Goal: Task Accomplishment & Management: Use online tool/utility

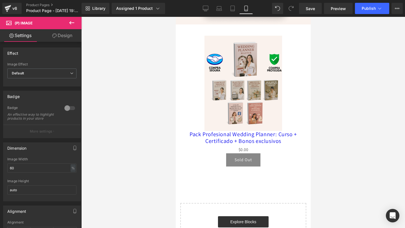
scroll to position [1880, 0]
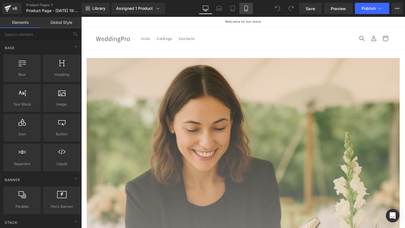
click at [244, 6] on icon at bounding box center [246, 9] width 6 height 6
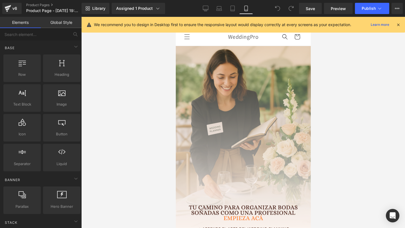
scroll to position [29, 0]
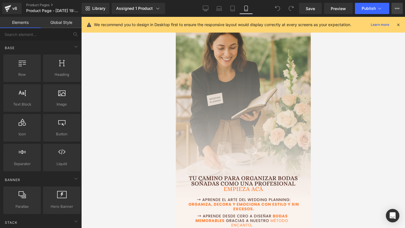
click at [393, 9] on button "Upgrade Plan View Live Page View with current Template Save Template to Library…" at bounding box center [396, 8] width 11 height 11
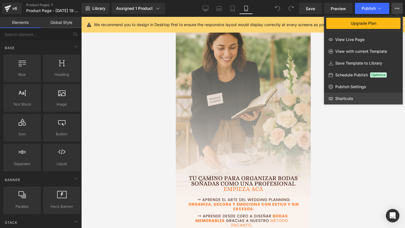
click at [353, 93] on link "Shortcuts" at bounding box center [363, 99] width 79 height 12
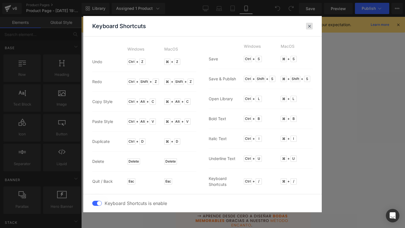
click at [309, 25] on span at bounding box center [309, 26] width 4 height 4
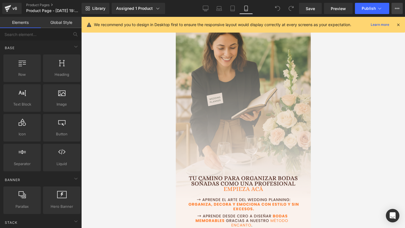
click at [394, 10] on button "Upgrade Plan View Live Page View with current Template Save Template to Library…" at bounding box center [396, 8] width 11 height 11
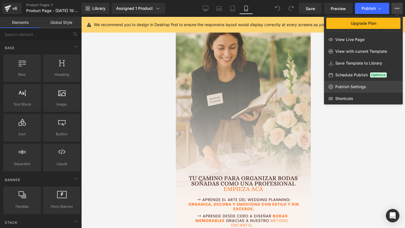
click at [351, 90] on link "Publish Settings" at bounding box center [363, 87] width 79 height 12
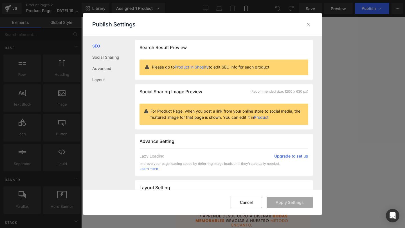
scroll to position [140, 0]
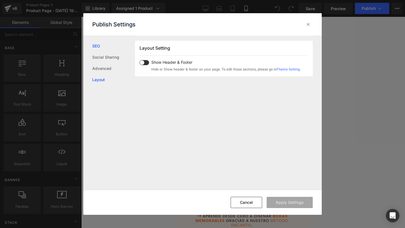
click at [99, 79] on link "Layout" at bounding box center [113, 79] width 43 height 11
click at [144, 60] on span at bounding box center [144, 62] width 10 height 5
click at [0, 0] on button "Apply Settings" at bounding box center [0, 0] width 0 height 0
click at [0, 0] on icon at bounding box center [0, 0] width 0 height 0
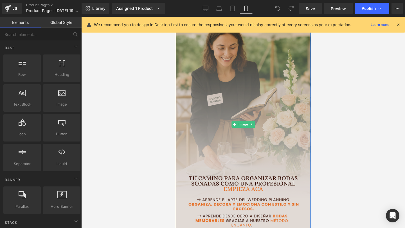
scroll to position [0, 0]
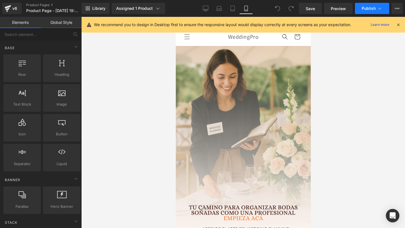
click at [365, 14] on button "Publish" at bounding box center [372, 8] width 34 height 11
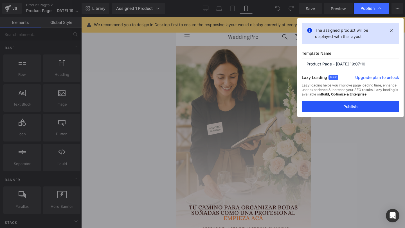
click at [341, 107] on button "Publish" at bounding box center [350, 106] width 97 height 11
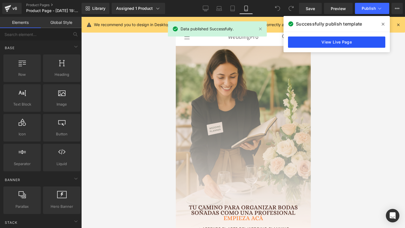
click at [0, 0] on link "View Live Page" at bounding box center [0, 0] width 0 height 0
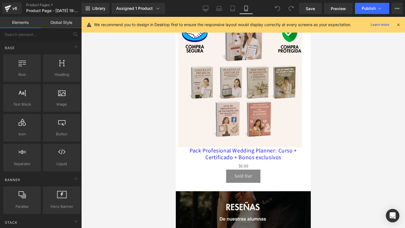
scroll to position [1867, 0]
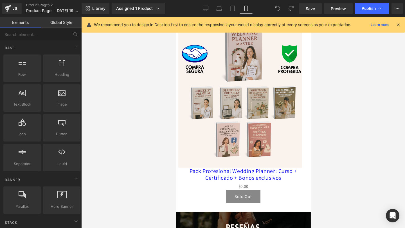
click at [260, 137] on img at bounding box center [239, 92] width 123 height 152
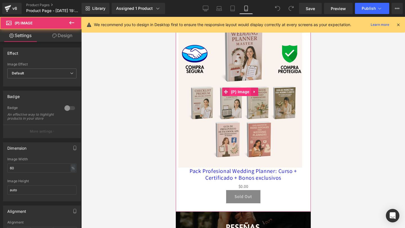
click at [239, 91] on span "(P) Image" at bounding box center [239, 92] width 21 height 8
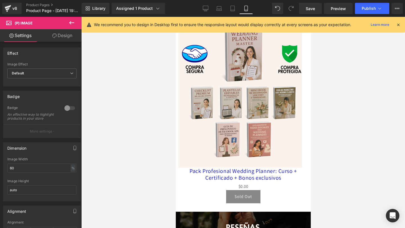
click at [68, 39] on link "Design" at bounding box center [62, 35] width 41 height 13
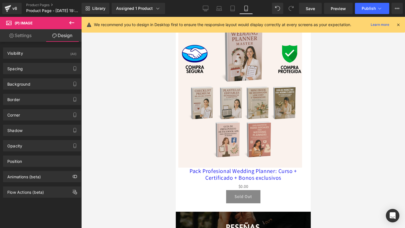
type input "0"
type input "-125"
type input "0"
type input "-147"
type input "0"
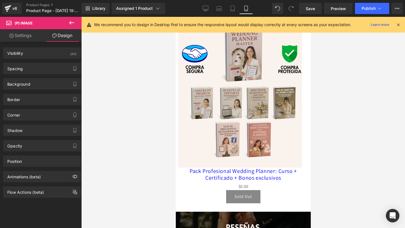
type input "0"
click at [52, 72] on div "Spacing" at bounding box center [41, 68] width 77 height 11
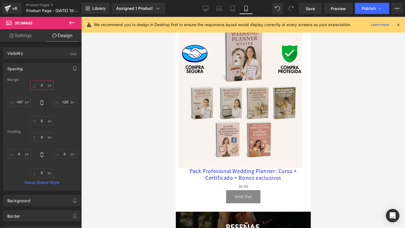
click at [44, 85] on input "0" at bounding box center [42, 85] width 24 height 9
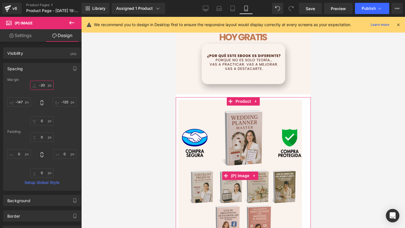
scroll to position [1777, 0]
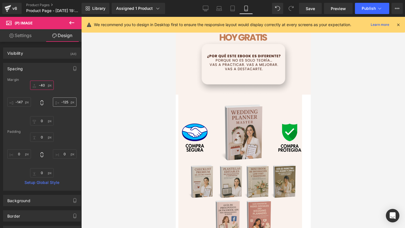
type input "-40"
click at [62, 103] on input "-125" at bounding box center [65, 102] width 24 height 9
click at [63, 102] on input "-125" at bounding box center [65, 102] width 24 height 9
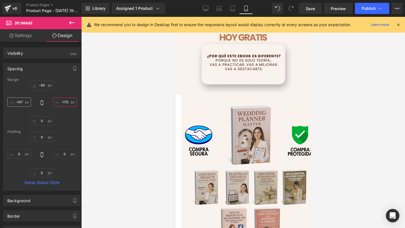
type input "-175"
click at [21, 103] on input "-147" at bounding box center [19, 102] width 24 height 9
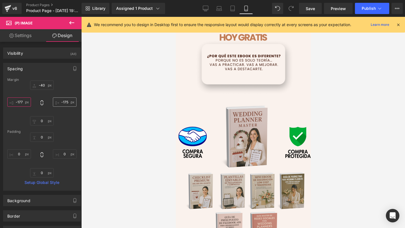
type input "-177"
click at [63, 102] on input "-175" at bounding box center [65, 102] width 24 height 9
click at [64, 102] on input "-175" at bounding box center [65, 102] width 24 height 9
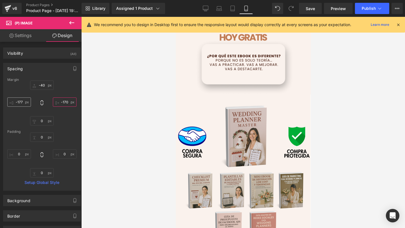
type input "-170"
click at [21, 102] on input "-177" at bounding box center [19, 102] width 24 height 9
click at [22, 102] on input "-177" at bounding box center [19, 102] width 24 height 9
click at [65, 103] on input "-170" at bounding box center [65, 102] width 24 height 9
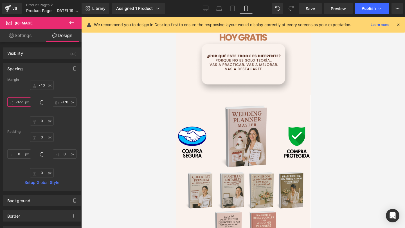
click at [22, 103] on input "-177" at bounding box center [19, 102] width 24 height 9
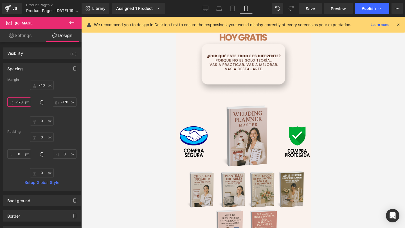
type input "-170"
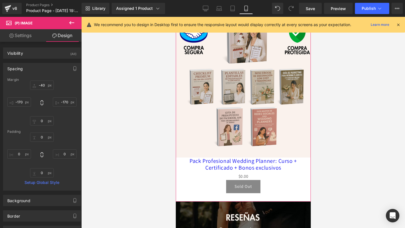
scroll to position [1899, 0]
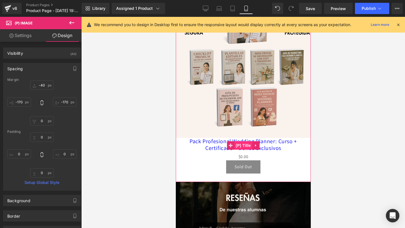
click at [245, 142] on span "(P) Title" at bounding box center [243, 145] width 18 height 8
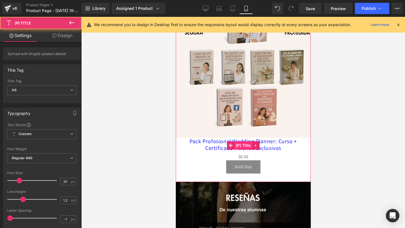
click at [244, 146] on span "(P) Title" at bounding box center [243, 145] width 18 height 8
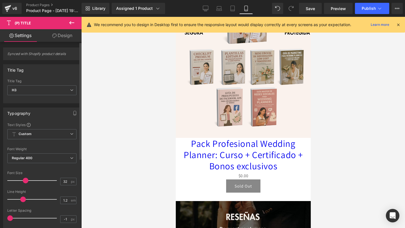
type input "31"
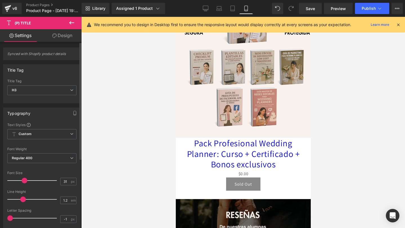
drag, startPoint x: 21, startPoint y: 182, endPoint x: 26, endPoint y: 182, distance: 4.8
click at [26, 182] on span at bounding box center [25, 181] width 6 height 6
click at [34, 155] on span "Regular 400" at bounding box center [41, 158] width 69 height 10
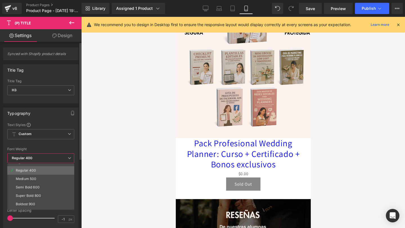
scroll to position [24, 0]
click at [30, 192] on li "Super Bold 800" at bounding box center [41, 195] width 69 height 8
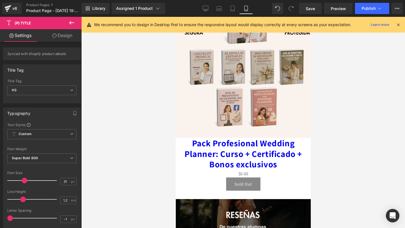
click at [182, 173] on div "$0 $0.00" at bounding box center [242, 174] width 129 height 8
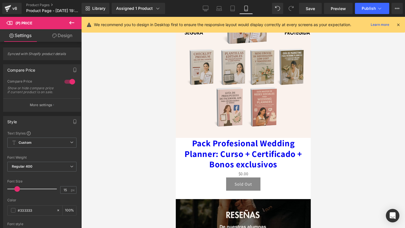
click at [58, 38] on link "Design" at bounding box center [62, 35] width 41 height 13
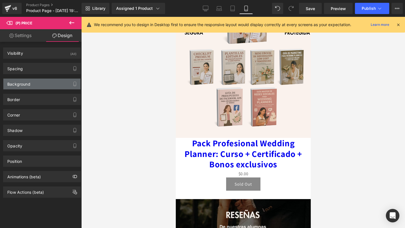
click at [19, 82] on div "Background" at bounding box center [18, 83] width 23 height 8
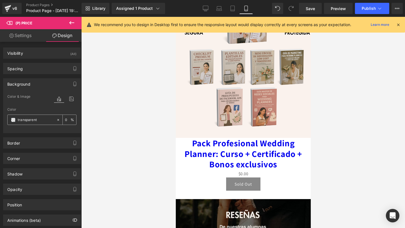
click at [32, 116] on div "transparent" at bounding box center [32, 120] width 49 height 10
click at [26, 119] on div "transparent" at bounding box center [32, 120] width 49 height 10
click at [26, 119] on input "transparent" at bounding box center [36, 120] width 36 height 6
paste input "#faf2ed"
type input "#faf2ed"
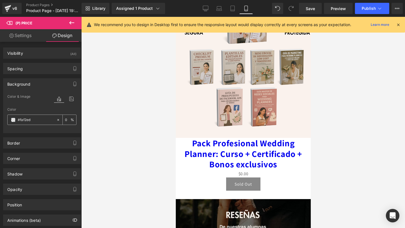
type input "100"
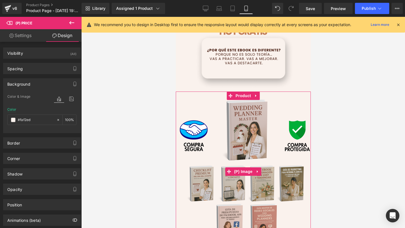
scroll to position [1779, 0]
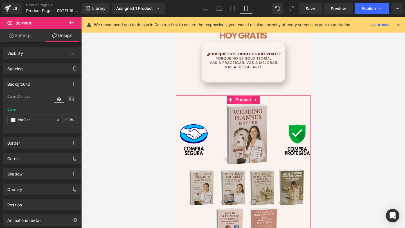
click at [237, 98] on span "Product" at bounding box center [243, 100] width 18 height 8
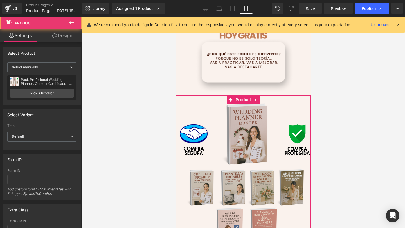
click at [58, 35] on link "Design" at bounding box center [62, 35] width 41 height 13
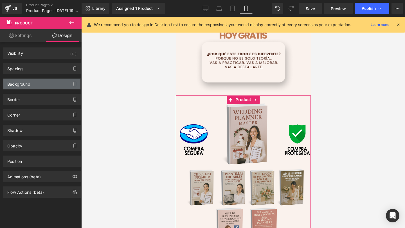
click at [39, 87] on div "Background" at bounding box center [41, 84] width 77 height 11
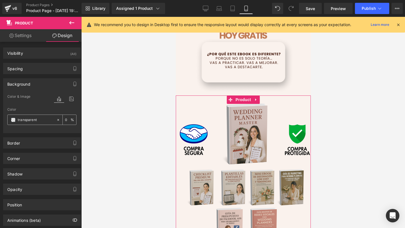
click at [27, 121] on input "transparent" at bounding box center [36, 120] width 36 height 6
paste input "#faf2ed"
type input "#faf2ed"
type input "100"
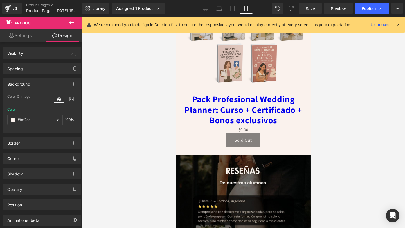
scroll to position [1892, 0]
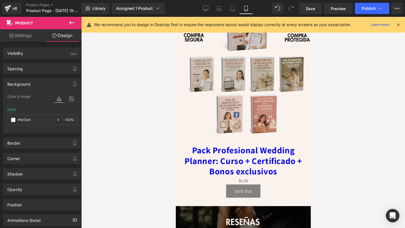
click at [191, 150] on link "Pack Profesional Wedding Planner: Curso + Certificado + Bonos exclusivos" at bounding box center [242, 160] width 129 height 31
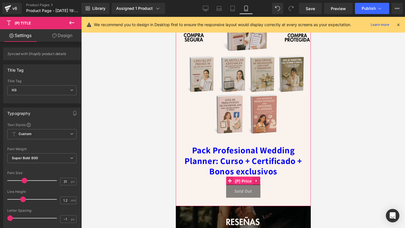
click at [244, 179] on span "(P) Price" at bounding box center [243, 181] width 20 height 8
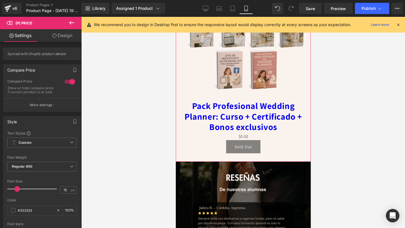
scroll to position [1941, 0]
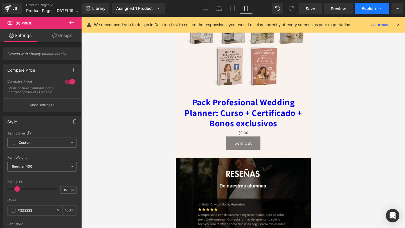
click at [365, 7] on span "Publish" at bounding box center [369, 8] width 14 height 4
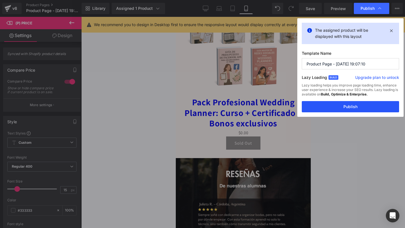
click at [335, 109] on button "Publish" at bounding box center [350, 106] width 97 height 11
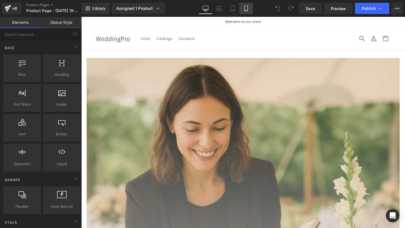
click at [245, 7] on icon at bounding box center [246, 9] width 6 height 6
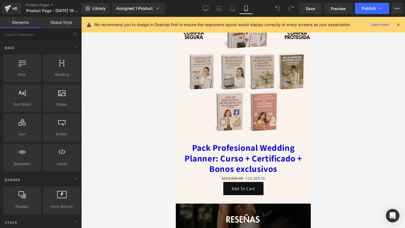
scroll to position [1951, 0]
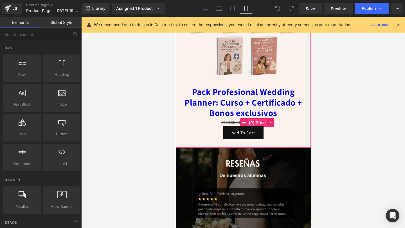
click at [249, 123] on span "(P) Price" at bounding box center [257, 123] width 20 height 8
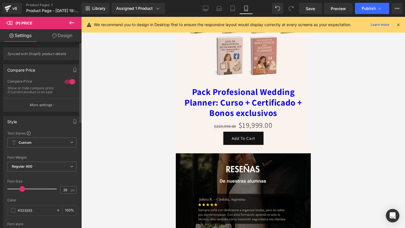
type input "25"
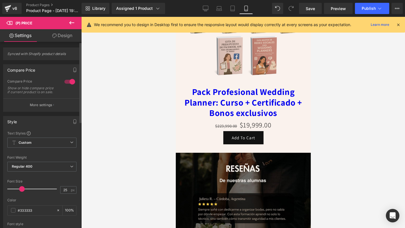
drag, startPoint x: 16, startPoint y: 194, endPoint x: 20, endPoint y: 195, distance: 4.5
click at [20, 192] on span at bounding box center [22, 189] width 6 height 6
click at [11, 213] on span at bounding box center [13, 210] width 4 height 4
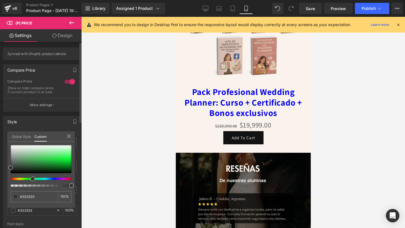
click at [30, 178] on div at bounding box center [38, 179] width 61 height 2
type input "#2f362f"
type input "#254b25"
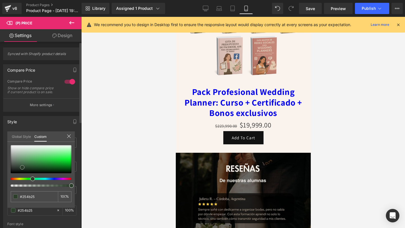
type input "#135d13"
type input "#076807"
type input "#016f01"
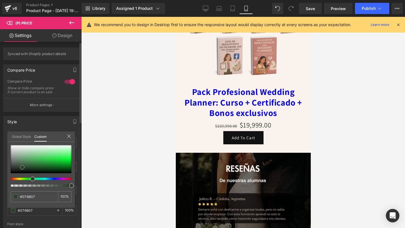
type input "#016f01"
type input "#007000"
type input "#007500"
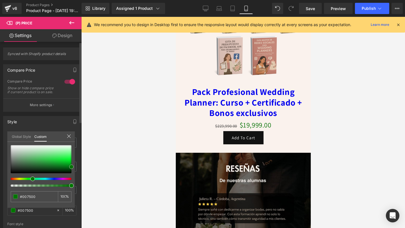
type input "#007a00"
type input "#008400"
type input "#009e00"
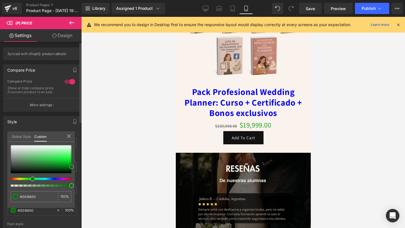
type input "#009e00"
type input "#00b100"
type input "#00bb00"
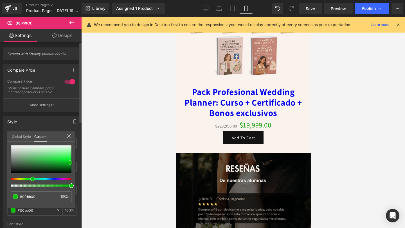
type input "#00c000"
type input "#01ca01"
type input "#02cf02"
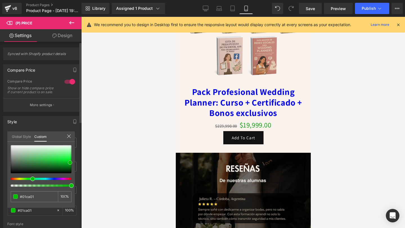
type input "#02cf02"
type input "#02d902"
type input "#02de02"
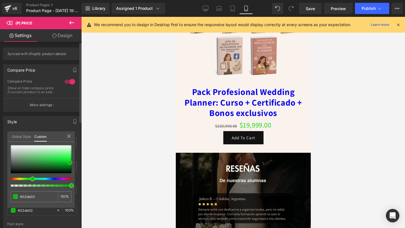
type input "#02e302"
type input "#02e802"
type input "#01f301"
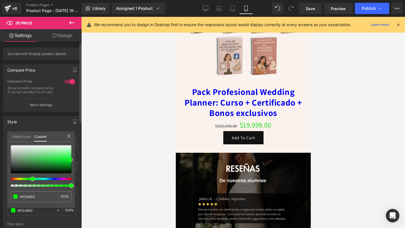
type input "#01f301"
type input "#01fd01"
type input "#0aff0a"
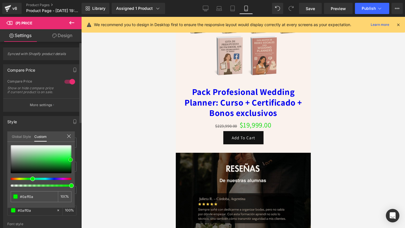
type input "#1eff1e"
type input "#2dfe2d"
type input "#32ff33"
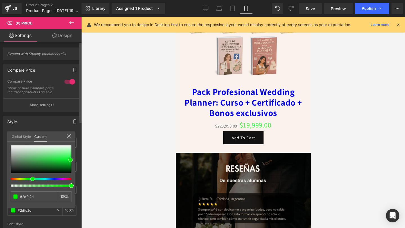
type input "#32ff33"
type input "#38fe38"
type input "#39fe39"
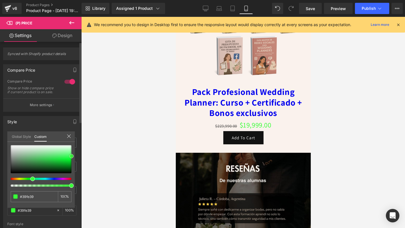
type input "#3dff3d"
type input "#48fe48"
type input "#52fe52"
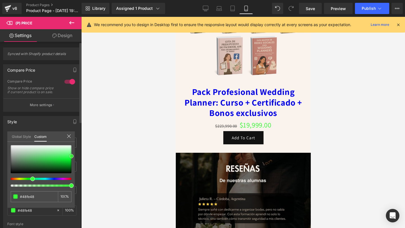
type input "#52fe52"
type input "#56fe56"
type input "#57fe57"
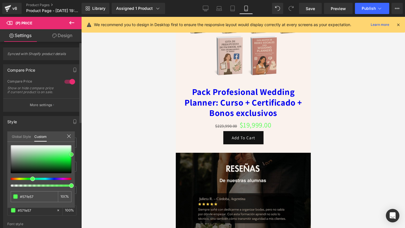
type input "#51ff51"
type input "#48fe48"
type input "#3efe3e"
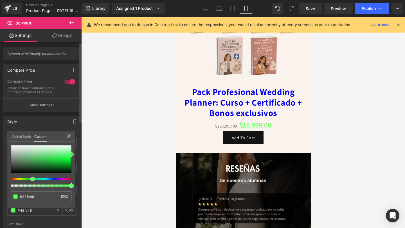
type input "#3efe3e"
type input "#34fd34"
type input "#24fd24"
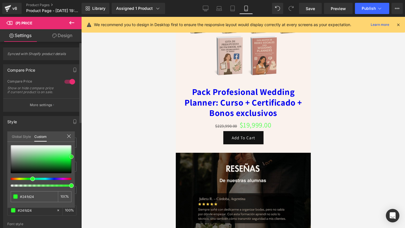
type input "#05ff05"
type input "#00ea00"
type input "#00db00"
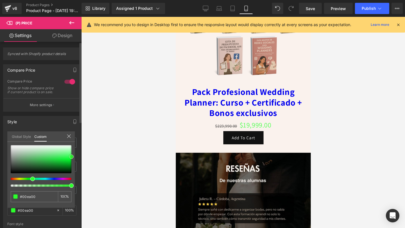
type input "#00db00"
type input "#00d100"
type input "#00cc00"
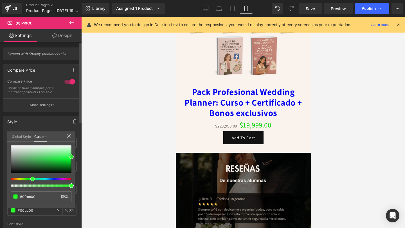
type input "#00c600"
type input "#00bc00"
type input "#00b200"
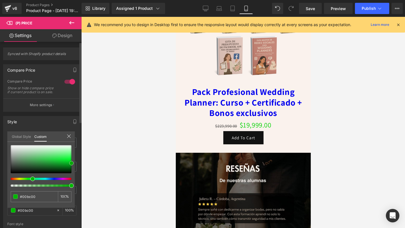
type input "#00b200"
type input "#009e00"
type input "#008900"
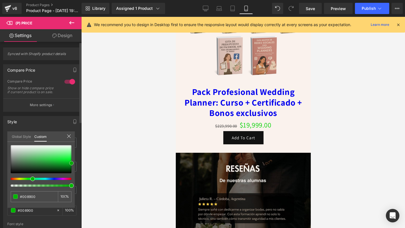
type input "#007f00"
type input "#008400"
type input "#018801"
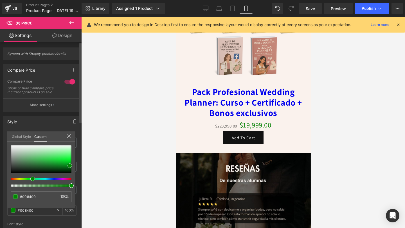
type input "#018801"
type input "#029102"
type input "#039503"
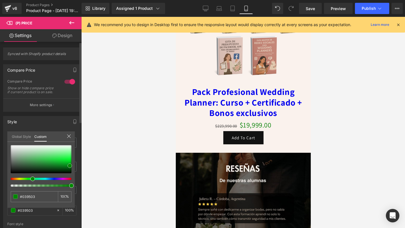
type input "#039a03"
type input "#049f04"
type input "#049e04"
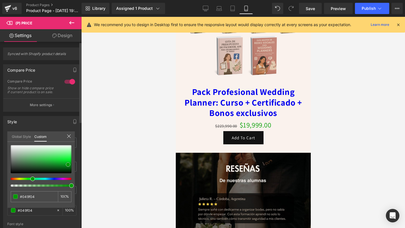
type input "#049e04"
type input "#05a305"
type input "#06a706"
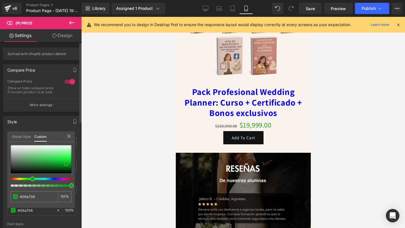
type input "#06a606"
type input "#07a507"
type input "#08a408"
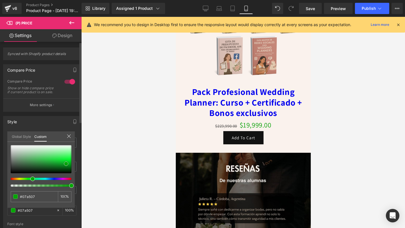
type input "#08a408"
type input "#0aa20a"
type input "#0ba60b"
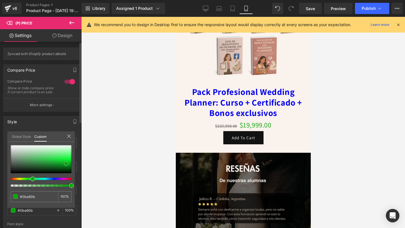
type input "#0aa70a"
type input "#0ba60b"
type input "#0da50d"
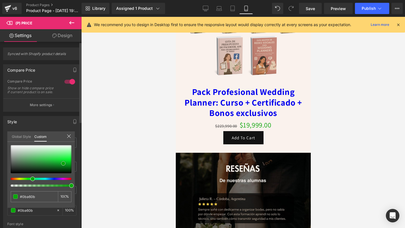
type input "#0da50d"
type input "#0ea40e"
type input "#0ea80e"
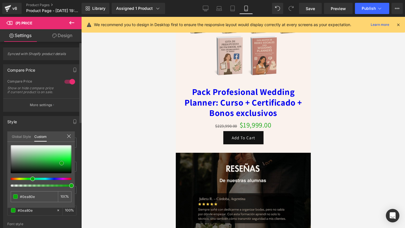
type input "#0da90d"
type input "#0fad0f"
type input "#10ac10"
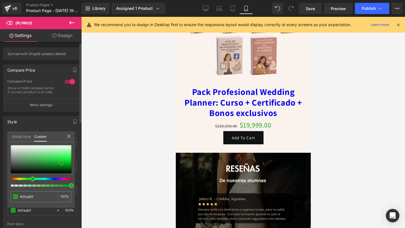
type input "#10ac10"
type input "#11b011"
type input "#11b411"
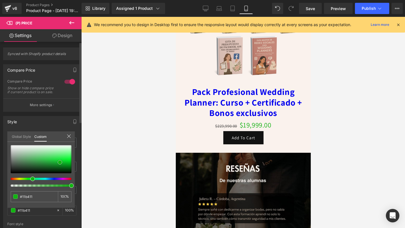
type input "#13b813"
type input "#14bc14"
type input "#14c114"
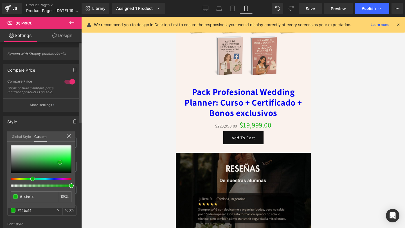
type input "#14c114"
type input "#17c417"
type input "#18c718"
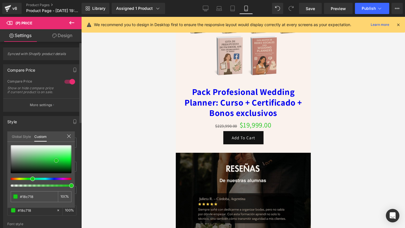
type input "#1cc81c"
type input "#1fca1f"
type input "#20cf20"
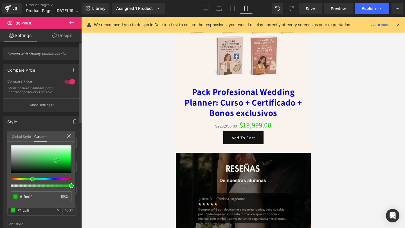
type input "#20cf20"
type input "#22d222"
type input "#23d123"
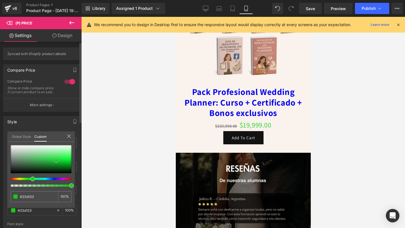
type input "#24d524"
type input "#25d425"
type input "#24d524"
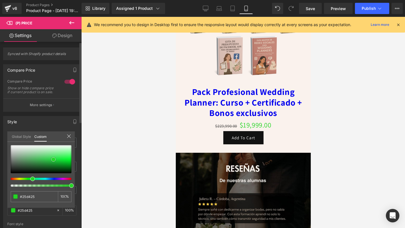
type input "#24d524"
type input "#23d123"
type input "#22cc22"
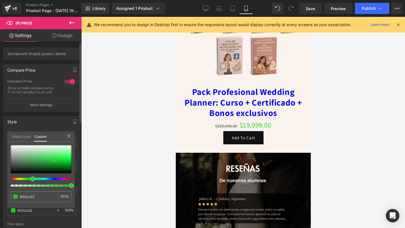
type input "#22c822"
type input "#21c421"
type input "#20c520"
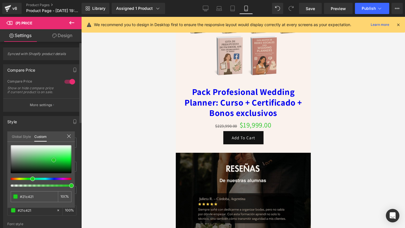
type input "#20c520"
type input "#1fc01f"
type input "#1ebc1e"
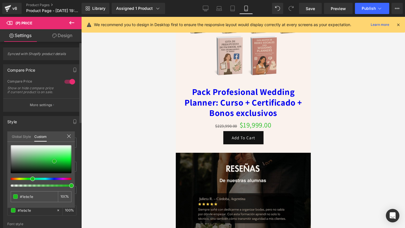
drag, startPoint x: 11, startPoint y: 168, endPoint x: 54, endPoint y: 161, distance: 44.0
click at [54, 161] on span at bounding box center [54, 161] width 4 height 4
click at [26, 197] on input "#1ebc1e" at bounding box center [35, 197] width 30 height 6
click at [27, 199] on input "#1ebc1e" at bounding box center [35, 197] width 30 height 6
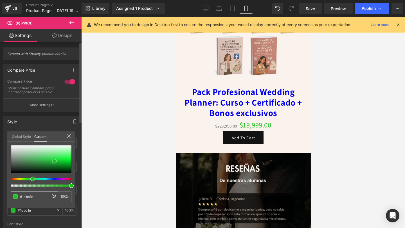
click at [27, 199] on input "#1ebc1e" at bounding box center [35, 197] width 30 height 6
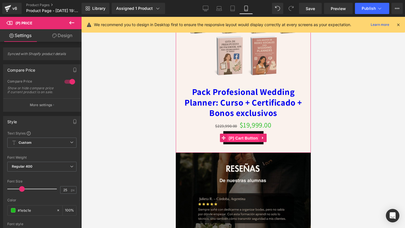
click at [244, 136] on span "(P) Cart Button" at bounding box center [243, 138] width 32 height 8
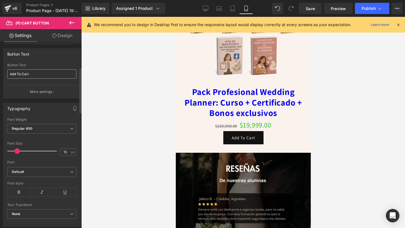
scroll to position [106, 0]
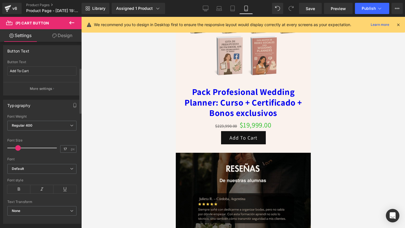
type input "16"
click at [17, 148] on span at bounding box center [18, 148] width 6 height 6
drag, startPoint x: 35, startPoint y: 70, endPoint x: 8, endPoint y: 70, distance: 26.7
click at [8, 70] on input "Add To Cart" at bounding box center [41, 70] width 69 height 9
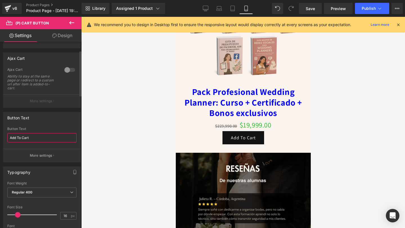
scroll to position [22, 0]
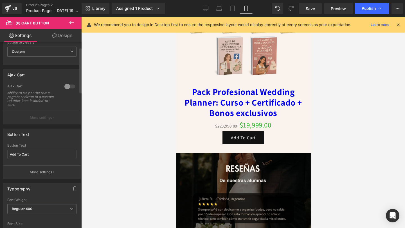
click at [69, 86] on div at bounding box center [69, 86] width 13 height 9
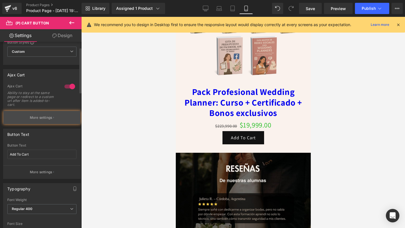
click at [42, 118] on p "More settings" at bounding box center [41, 117] width 22 height 5
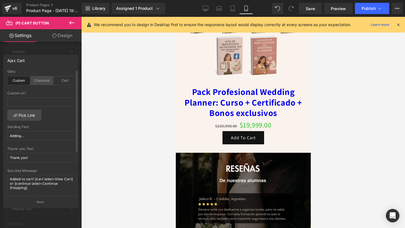
click at [38, 82] on div "Checkout" at bounding box center [41, 80] width 23 height 8
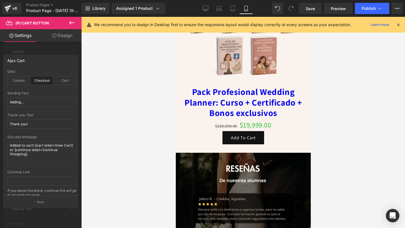
click at [74, 24] on icon at bounding box center [71, 22] width 7 height 7
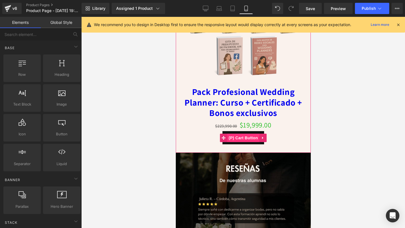
click at [237, 138] on span "(P) Cart Button" at bounding box center [243, 138] width 32 height 8
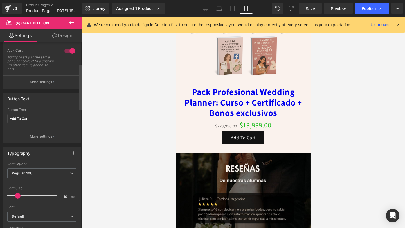
scroll to position [98, 0]
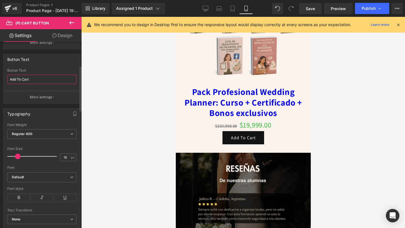
drag, startPoint x: 34, startPoint y: 79, endPoint x: 0, endPoint y: 76, distance: 34.4
click at [0, 76] on div "Button Text Add To Cart Button Text Add To Cart More settings" at bounding box center [42, 76] width 84 height 55
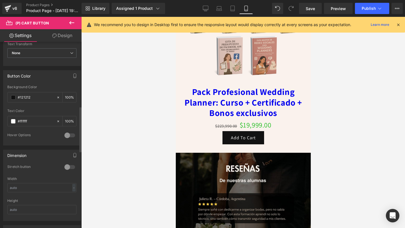
scroll to position [275, 0]
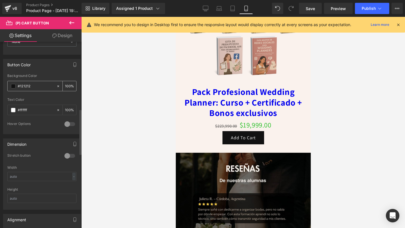
click at [13, 86] on span at bounding box center [13, 86] width 4 height 4
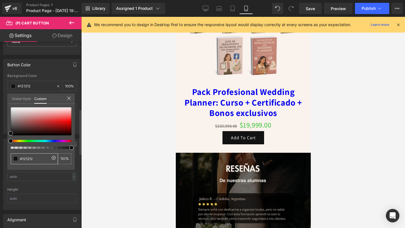
click at [23, 162] on div "#121212" at bounding box center [34, 158] width 47 height 11
click at [24, 159] on input "#121212" at bounding box center [35, 159] width 30 height 6
paste input "#1ebc1e"
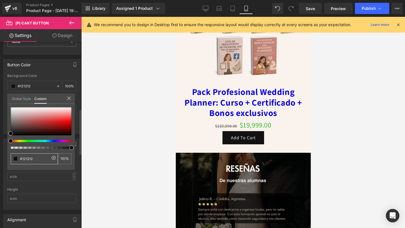
type input "##1ebc1e"
type input "0"
click at [22, 160] on input "##1ebc1e" at bounding box center [35, 159] width 30 height 6
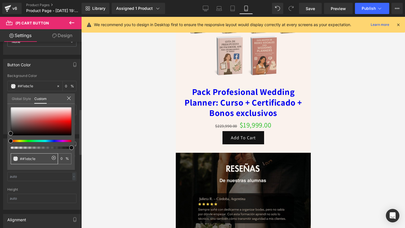
type input "#1ebc1e"
type input "100"
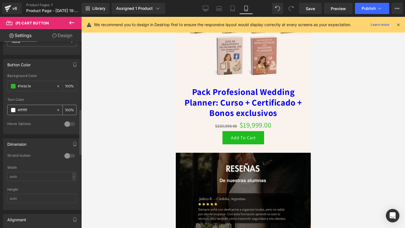
click at [12, 112] on span at bounding box center [13, 110] width 4 height 4
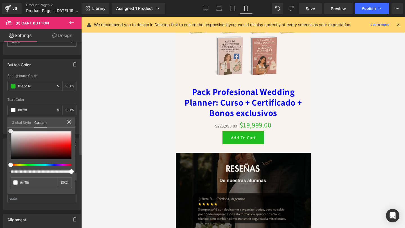
type input "#312f2f"
type input "#2e2c2c"
type input "#1c1b1b"
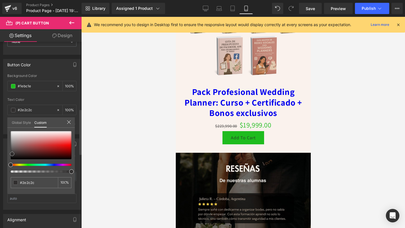
type input "#1c1b1b"
drag, startPoint x: 12, startPoint y: 154, endPoint x: 9, endPoint y: 125, distance: 29.2
click at [9, 125] on div "Global Style Custom Setup Global Style #ffffff 100 %" at bounding box center [40, 126] width 67 height 17
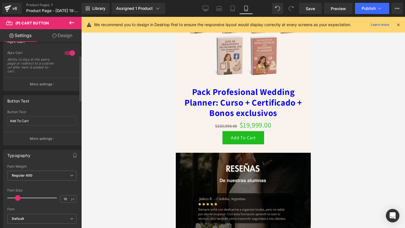
scroll to position [54, 0]
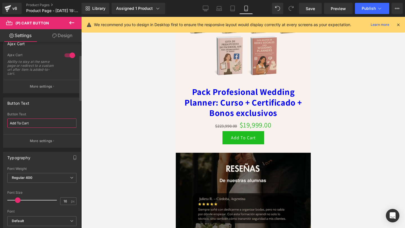
drag, startPoint x: 39, startPoint y: 123, endPoint x: 0, endPoint y: 117, distance: 39.2
click at [0, 117] on div "Button Text Add To Cart Button Text Add To Cart More settings" at bounding box center [42, 120] width 84 height 55
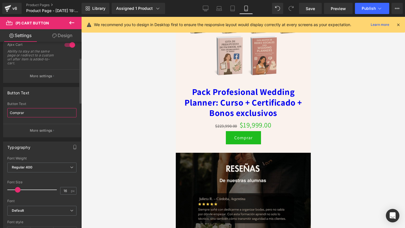
scroll to position [65, 0]
click at [23, 171] on span "Regular 400" at bounding box center [41, 167] width 69 height 10
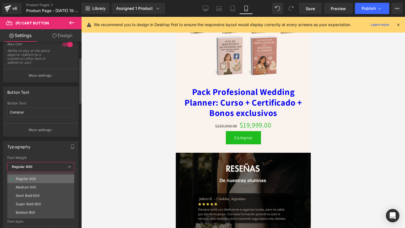
scroll to position [26, 0]
click at [20, 198] on li "Super Bold 800" at bounding box center [41, 202] width 69 height 8
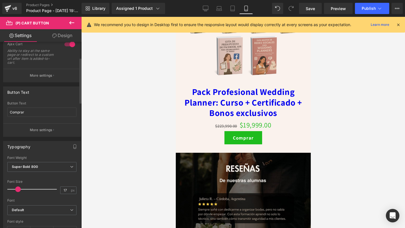
click at [17, 188] on span at bounding box center [18, 190] width 6 height 6
click at [60, 35] on link "Design" at bounding box center [62, 35] width 41 height 13
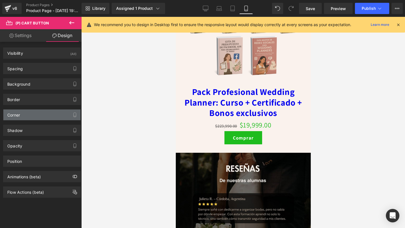
click at [46, 116] on div "Corner" at bounding box center [41, 115] width 77 height 11
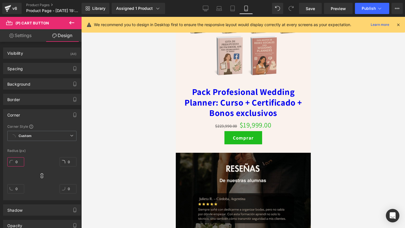
click at [15, 157] on input "0" at bounding box center [15, 161] width 17 height 9
click at [27, 37] on link "Settings" at bounding box center [20, 35] width 41 height 13
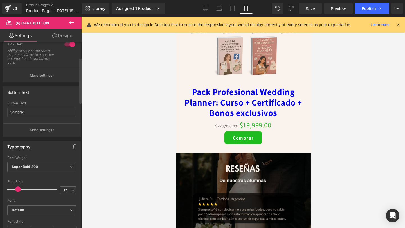
click at [18, 190] on span at bounding box center [18, 190] width 6 height 6
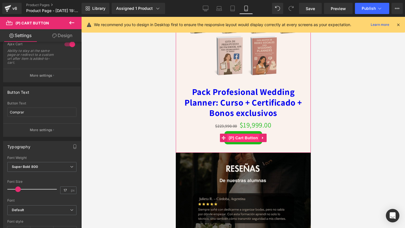
click at [236, 136] on span "(P) Cart Button" at bounding box center [243, 138] width 32 height 8
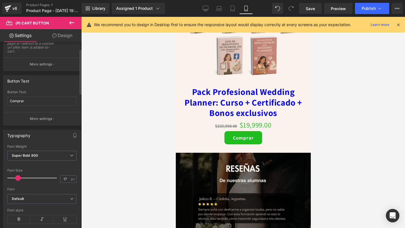
scroll to position [117, 0]
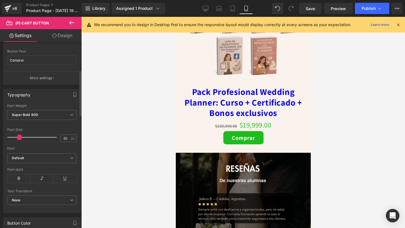
click at [20, 137] on span at bounding box center [20, 138] width 6 height 6
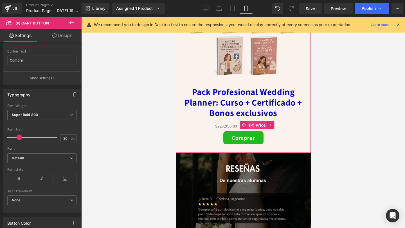
click at [251, 124] on span "(P) Price" at bounding box center [257, 125] width 20 height 8
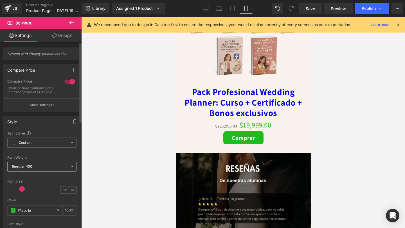
click at [37, 172] on span "Regular 400" at bounding box center [41, 167] width 69 height 10
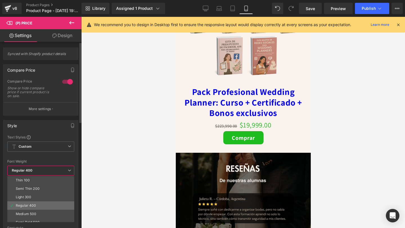
scroll to position [25, 0]
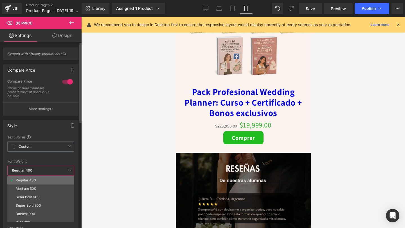
click at [35, 204] on div "Super Bold 800" at bounding box center [28, 206] width 25 height 4
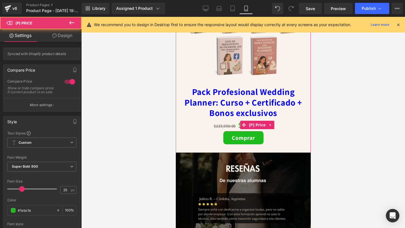
click at [217, 128] on div "$223,990.00 $19,999.00" at bounding box center [242, 125] width 129 height 13
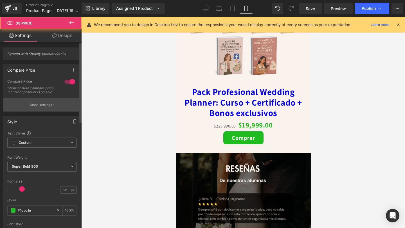
click at [40, 112] on button "More settings" at bounding box center [41, 104] width 77 height 13
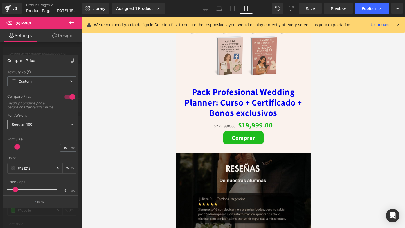
click at [33, 129] on span "Regular 400" at bounding box center [41, 125] width 69 height 10
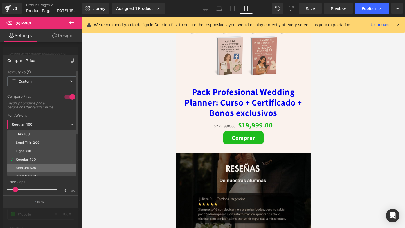
scroll to position [22, 0]
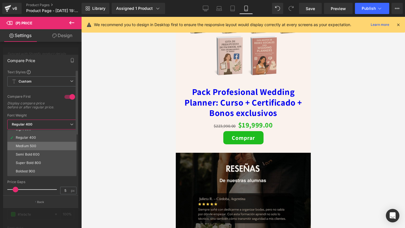
click at [30, 171] on li "Boldest 900" at bounding box center [43, 171] width 72 height 8
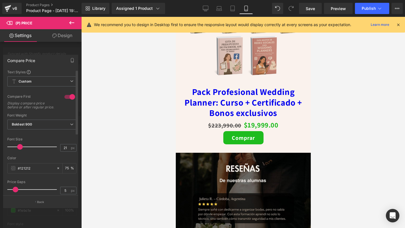
click at [17, 150] on span at bounding box center [20, 147] width 6 height 6
click at [13, 171] on span at bounding box center [13, 168] width 4 height 4
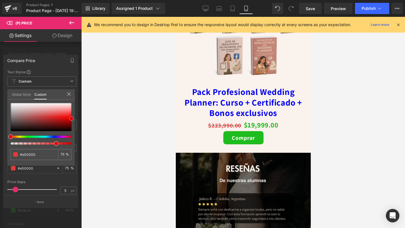
drag, startPoint x: 11, startPoint y: 128, endPoint x: 76, endPoint y: 118, distance: 66.4
click at [76, 118] on div "Compare Price Text Styles Custom Custom Setup Global Style Custom Setup Global …" at bounding box center [41, 129] width 82 height 157
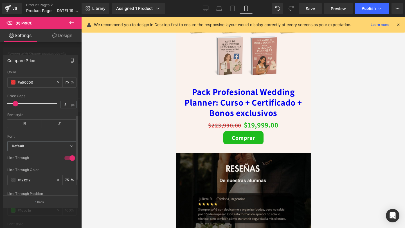
scroll to position [88, 0]
click at [18, 105] on span at bounding box center [19, 102] width 6 height 6
click at [28, 127] on icon at bounding box center [24, 122] width 35 height 8
click at [63, 127] on icon at bounding box center [59, 122] width 35 height 8
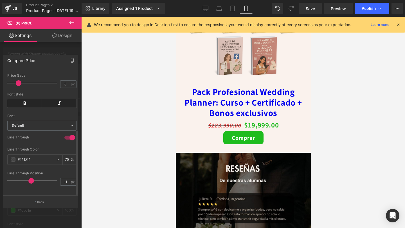
click at [30, 178] on span at bounding box center [31, 181] width 6 height 6
click at [12, 157] on span at bounding box center [13, 159] width 4 height 4
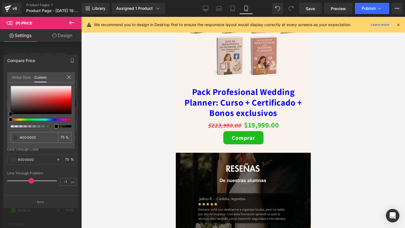
drag, startPoint x: 10, startPoint y: 111, endPoint x: 8, endPoint y: 119, distance: 8.1
click at [7, 119] on div "#000000 75 %" at bounding box center [40, 117] width 67 height 63
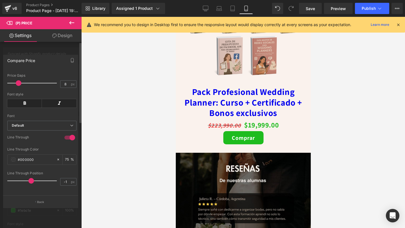
click at [170, 121] on div at bounding box center [243, 122] width 324 height 211
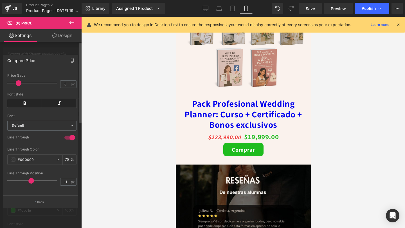
scroll to position [2000, 0]
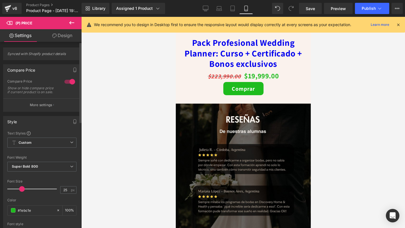
click at [73, 23] on icon at bounding box center [71, 22] width 7 height 7
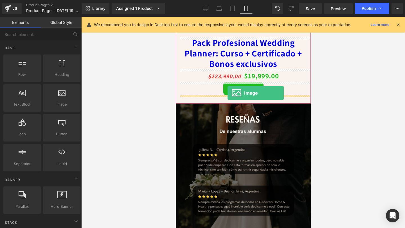
drag, startPoint x: 226, startPoint y: 123, endPoint x: 227, endPoint y: 93, distance: 30.4
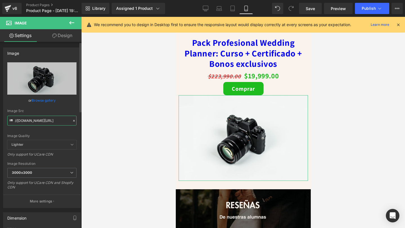
click at [40, 122] on input "//d1um8515vdn9kb.cloudfront.net/images/parallax.jpg" at bounding box center [41, 121] width 69 height 10
paste input "https://i.ibb.co/qMnxHWfx/Decoraci-n-hogar-31-1.pn"
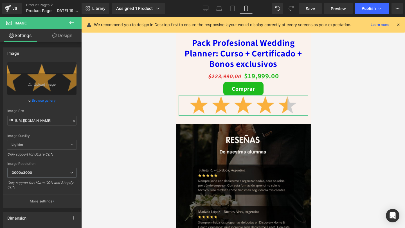
click at [49, 30] on link "Design" at bounding box center [62, 35] width 41 height 13
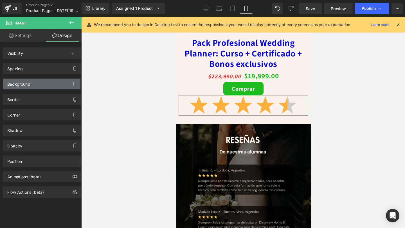
click at [59, 82] on div "Background" at bounding box center [41, 84] width 77 height 11
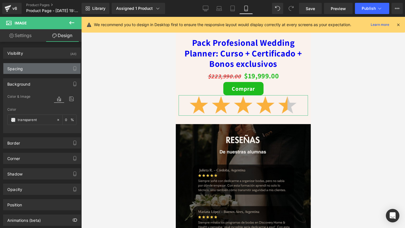
click at [41, 65] on div "Spacing" at bounding box center [41, 68] width 77 height 11
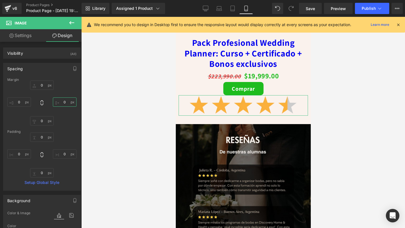
click at [61, 102] on input "0" at bounding box center [65, 102] width 24 height 9
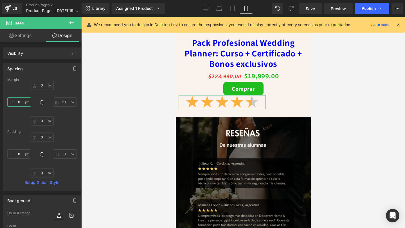
click at [19, 102] on input "0" at bounding box center [19, 102] width 24 height 9
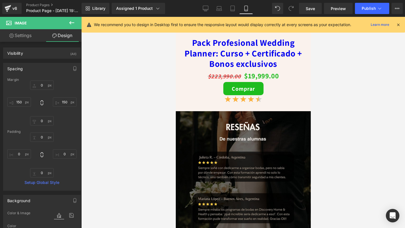
click at [70, 23] on icon at bounding box center [71, 22] width 5 height 3
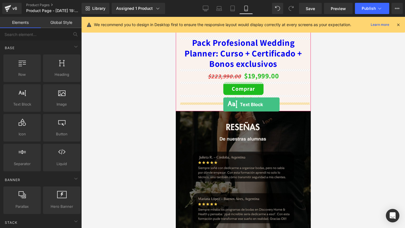
drag, startPoint x: 203, startPoint y: 123, endPoint x: 223, endPoint y: 105, distance: 26.9
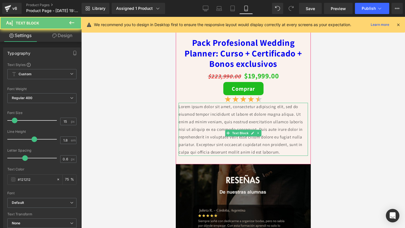
click at [255, 128] on p "Lorem ipsum dolor sit amet, consectetur adipiscing elit, sed do eiusmod tempor …" at bounding box center [242, 129] width 129 height 53
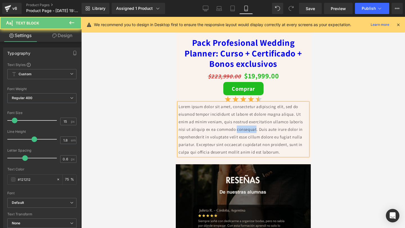
click at [255, 128] on p "Lorem ipsum dolor sit amet, consectetur adipiscing elit, sed do eiusmod tempor …" at bounding box center [242, 129] width 129 height 53
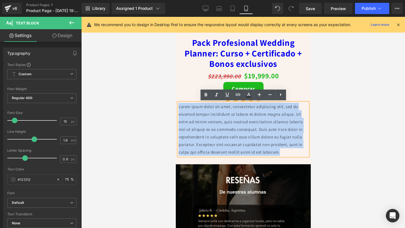
click at [255, 128] on p "Lorem ipsum dolor sit amet, consectetur adipiscing elit, sed do eiusmod tempor …" at bounding box center [242, 129] width 129 height 53
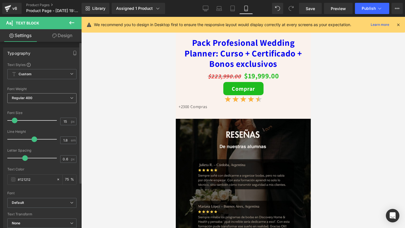
click at [57, 100] on span "Regular 400" at bounding box center [41, 98] width 69 height 10
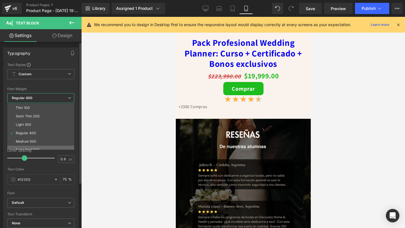
scroll to position [12, 0]
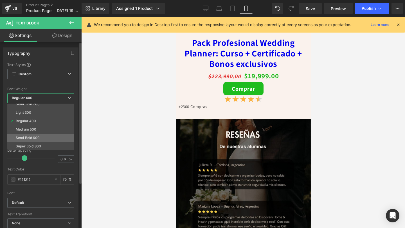
click at [46, 140] on li "Semi Bold 600" at bounding box center [41, 138] width 69 height 8
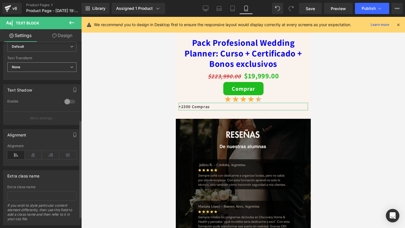
scroll to position [158, 0]
click at [35, 153] on icon at bounding box center [33, 153] width 17 height 8
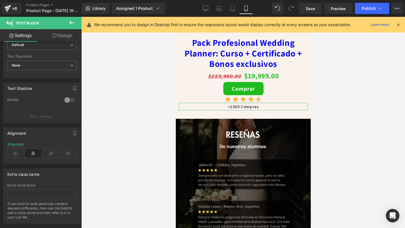
click at [52, 37] on icon at bounding box center [54, 35] width 4 height 4
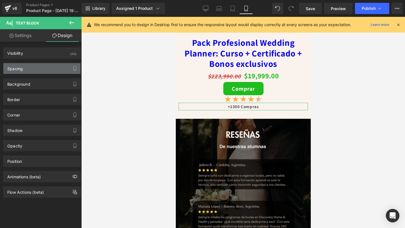
click at [37, 73] on div "Spacing" at bounding box center [41, 68] width 77 height 11
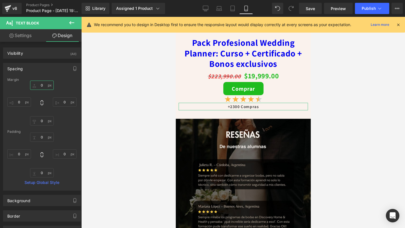
click at [43, 88] on input "0" at bounding box center [42, 85] width 24 height 9
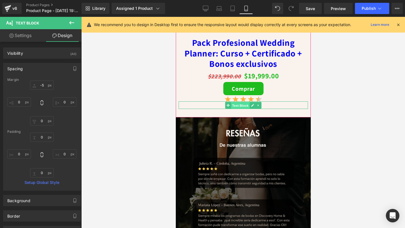
click at [240, 106] on span "Text Block" at bounding box center [240, 105] width 19 height 7
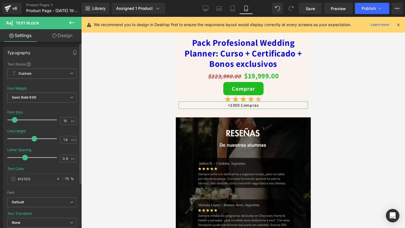
scroll to position [13, 0]
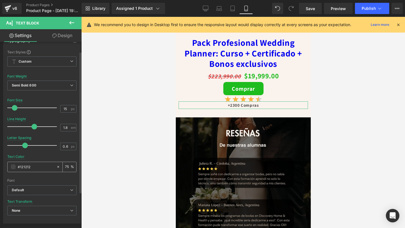
click at [65, 167] on input "75" at bounding box center [68, 167] width 6 height 6
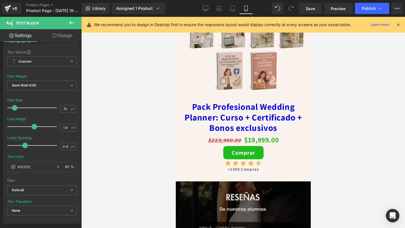
scroll to position [1990, 0]
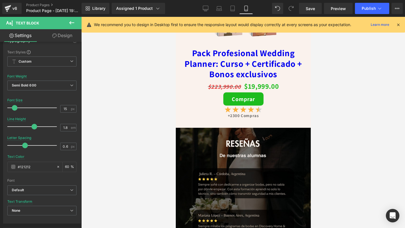
click at [69, 20] on icon at bounding box center [71, 22] width 7 height 7
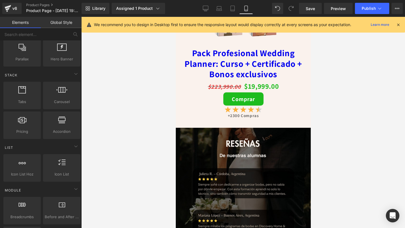
scroll to position [148, 0]
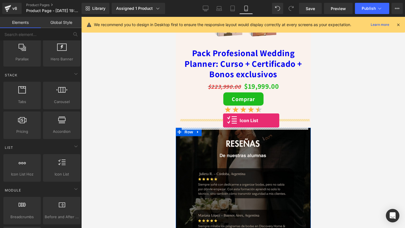
drag, startPoint x: 242, startPoint y: 191, endPoint x: 223, endPoint y: 121, distance: 73.2
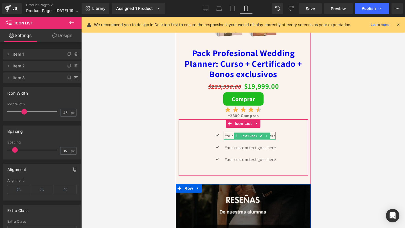
click at [228, 135] on p "Your custom text goes here" at bounding box center [250, 136] width 51 height 8
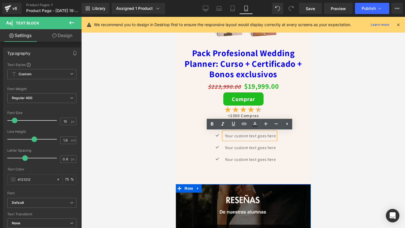
click at [237, 136] on p "Your custom text goes here" at bounding box center [250, 136] width 51 height 8
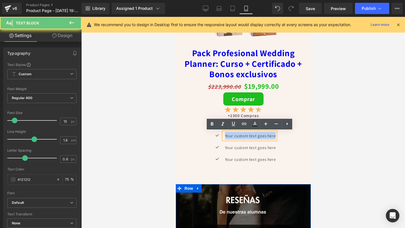
click at [238, 136] on p "Your custom text goes here" at bounding box center [250, 136] width 51 height 8
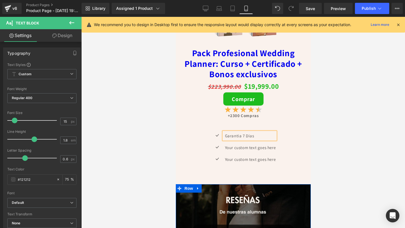
click at [243, 149] on span "Text Block" at bounding box center [246, 147] width 19 height 7
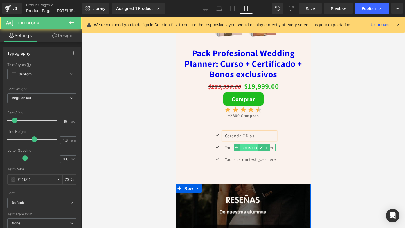
click at [243, 149] on span "Text Block" at bounding box center [248, 147] width 19 height 7
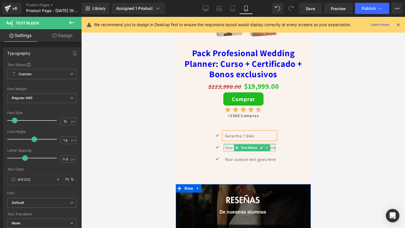
click at [228, 144] on div at bounding box center [249, 144] width 52 height 1
click at [228, 144] on p "Your custom text goes here" at bounding box center [250, 148] width 51 height 8
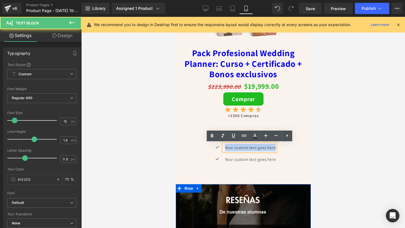
click at [228, 144] on p "Your custom text goes here" at bounding box center [250, 148] width 51 height 8
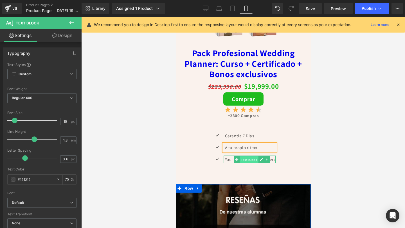
click at [243, 162] on span "Text Block" at bounding box center [248, 160] width 19 height 7
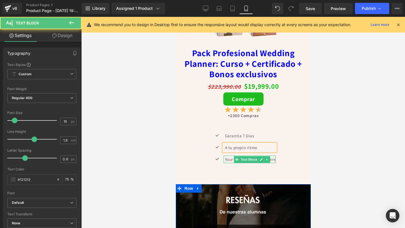
click at [227, 160] on p "Your custom text goes here" at bounding box center [250, 160] width 51 height 8
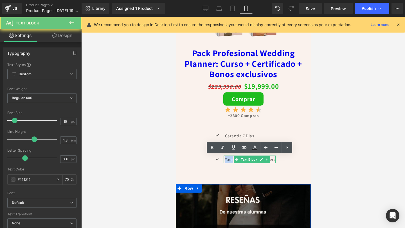
click at [227, 160] on p "Your custom text goes here" at bounding box center [250, 160] width 51 height 8
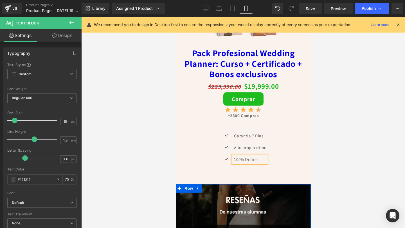
click at [202, 135] on div "Icon Garantia 7 Dias Text Block Icon A tu propio ritmo Text Block Icon 100% Onl…" at bounding box center [242, 149] width 129 height 35
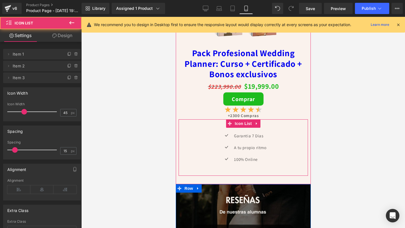
click at [220, 130] on div "Icon Garantia 7 Dias Text Block Icon A tu propio ritmo Text Block Icon 100% Onl…" at bounding box center [242, 147] width 129 height 57
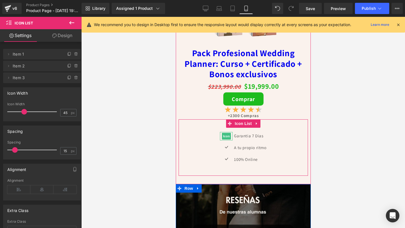
click at [221, 132] on div at bounding box center [226, 132] width 13 height 1
drag, startPoint x: 214, startPoint y: 132, endPoint x: 215, endPoint y: 125, distance: 6.3
click at [215, 125] on div "Icon Garantia 7 Dias Text Block Icon A tu propio ritmo Text Block Icon 100% Onl…" at bounding box center [242, 147] width 129 height 57
click at [216, 125] on div "Icon Garantia 7 Dias Text Block Icon A tu propio ritmo Text Block Icon 100% Onl…" at bounding box center [242, 147] width 129 height 57
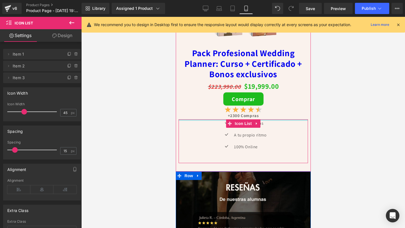
drag, startPoint x: 215, startPoint y: 123, endPoint x: 218, endPoint y: 106, distance: 17.3
click at [218, 106] on div "Sale Off (P) Image Pack Profesional Wedding Planner: Curso + Certificado + Bono…" at bounding box center [242, 28] width 129 height 270
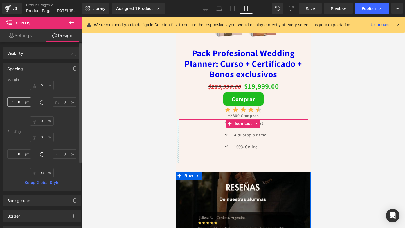
click at [21, 100] on input "0" at bounding box center [19, 102] width 24 height 9
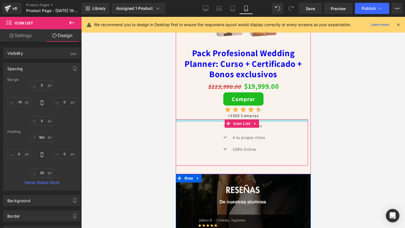
click at [201, 122] on div "Icon Garantia 7 Dias Text Block Icon A tu propio ritmo Text Block Icon 100% Onl…" at bounding box center [241, 142] width 132 height 46
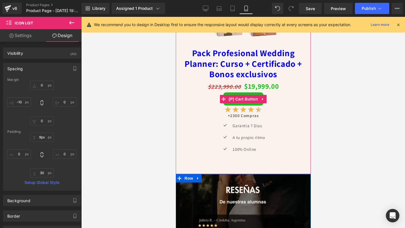
click at [201, 99] on div "Comprar" at bounding box center [242, 98] width 129 height 13
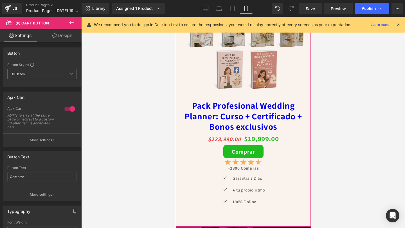
scroll to position [1944, 0]
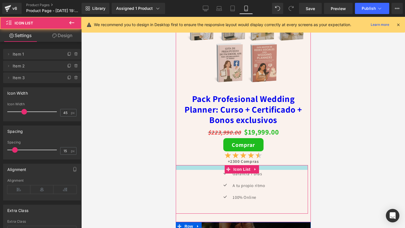
click at [218, 170] on div at bounding box center [241, 167] width 132 height 5
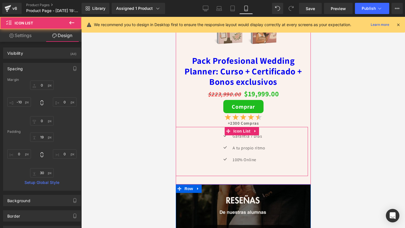
scroll to position [2009, 0]
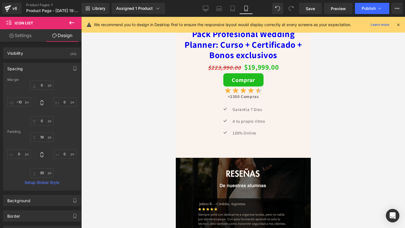
click at [76, 20] on button at bounding box center [72, 23] width 20 height 12
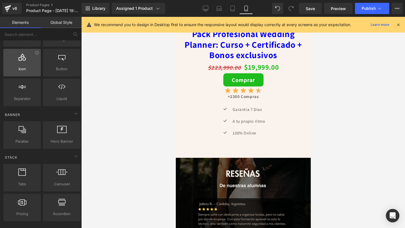
scroll to position [0, 0]
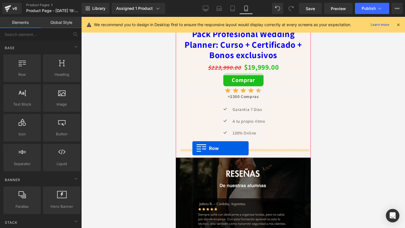
drag, startPoint x: 200, startPoint y: 84, endPoint x: 192, endPoint y: 148, distance: 65.2
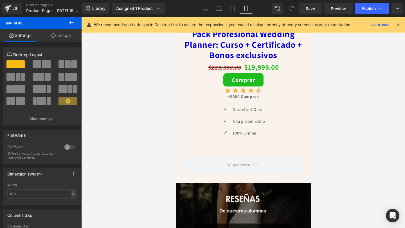
click at [70, 18] on button at bounding box center [72, 23] width 20 height 12
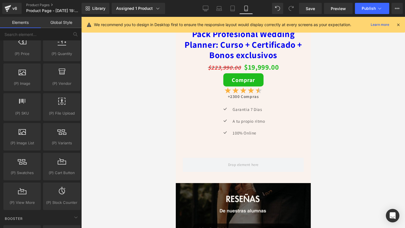
scroll to position [706, 0]
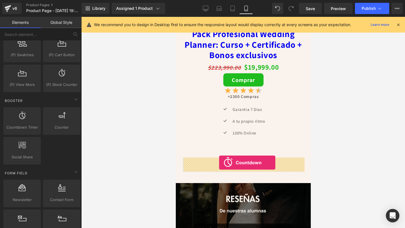
drag, startPoint x: 201, startPoint y: 140, endPoint x: 219, endPoint y: 163, distance: 28.6
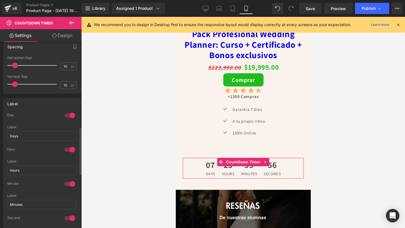
scroll to position [333, 0]
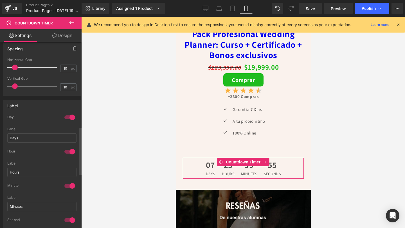
click at [67, 116] on div at bounding box center [69, 117] width 13 height 9
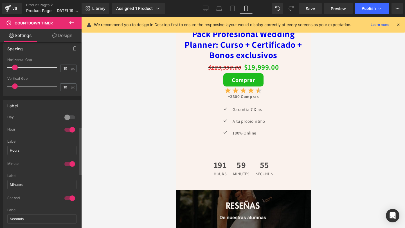
click at [67, 132] on div at bounding box center [69, 129] width 13 height 9
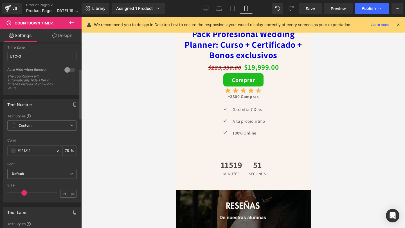
scroll to position [0, 0]
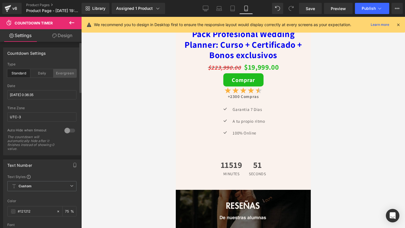
click at [65, 71] on div "Evergreen" at bounding box center [64, 73] width 23 height 8
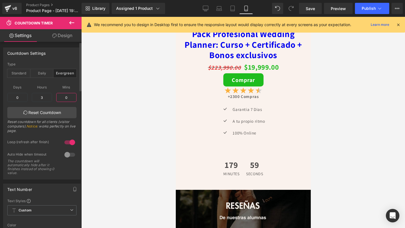
click at [67, 96] on input "0" at bounding box center [66, 97] width 20 height 9
click at [44, 100] on input "3" at bounding box center [42, 97] width 20 height 9
click at [73, 26] on icon at bounding box center [71, 22] width 7 height 7
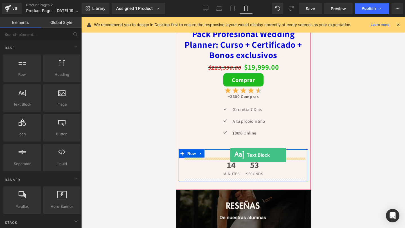
drag, startPoint x: 202, startPoint y: 107, endPoint x: 230, endPoint y: 155, distance: 55.0
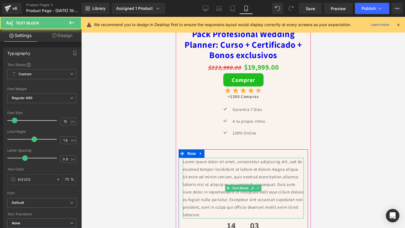
click at [225, 167] on p "Lorem ipsum dolor sit amet, consectetur adipiscing elit, sed do eiusmod tempor …" at bounding box center [242, 188] width 121 height 61
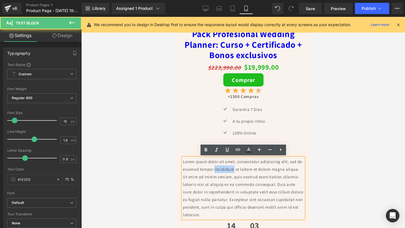
click at [225, 167] on p "Lorem ipsum dolor sit amet, consectetur adipiscing elit, sed do eiusmod tempor …" at bounding box center [242, 188] width 121 height 61
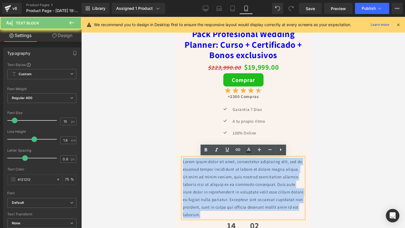
click at [225, 167] on p "Lorem ipsum dolor sit amet, consectetur adipiscing elit, sed do eiusmod tempor …" at bounding box center [242, 188] width 121 height 61
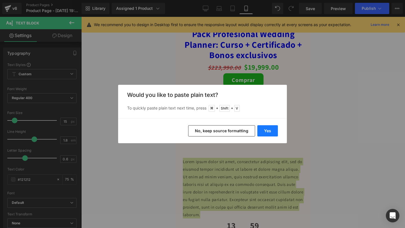
click at [263, 129] on button "Yes" at bounding box center [267, 130] width 21 height 11
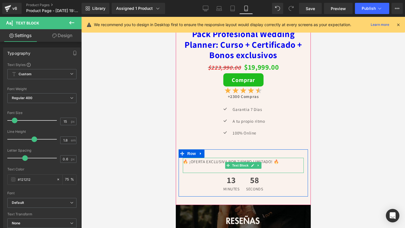
click at [229, 160] on p "🔥 ¡OFERTA EXCLUSIVA POR TIEMPO LIMITADO! 🔥" at bounding box center [242, 162] width 121 height 8
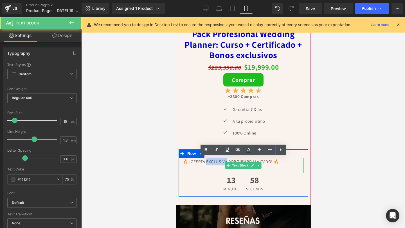
click at [229, 160] on p "🔥 ¡OFERTA EXCLUSIVA POR TIEMPO LIMITADO! 🔥" at bounding box center [242, 162] width 121 height 8
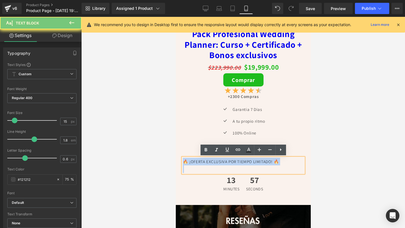
click at [229, 160] on p "🔥 ¡OFERTA EXCLUSIVA POR TIEMPO LIMITADO! 🔥" at bounding box center [242, 162] width 121 height 8
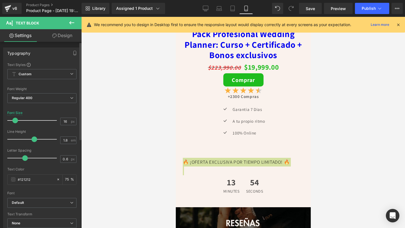
click at [16, 122] on span at bounding box center [15, 121] width 6 height 6
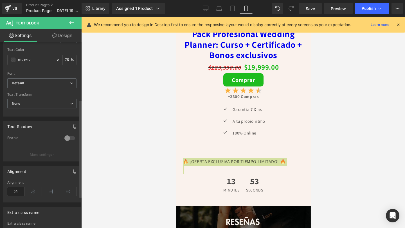
scroll to position [136, 0]
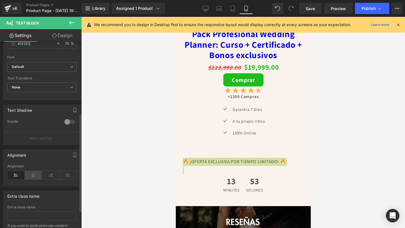
click at [33, 173] on icon at bounding box center [33, 175] width 17 height 8
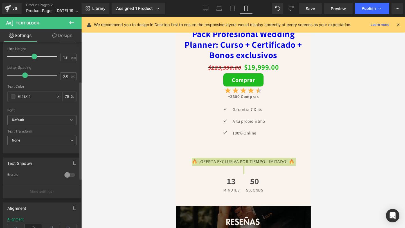
scroll to position [0, 0]
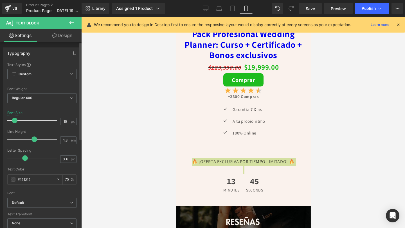
click at [15, 120] on span at bounding box center [15, 121] width 6 height 6
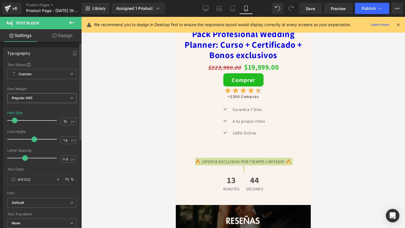
click at [46, 100] on span "Regular 400" at bounding box center [41, 98] width 69 height 10
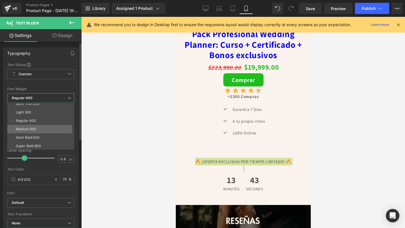
scroll to position [23, 0]
click at [39, 139] on li "Super Bold 800" at bounding box center [41, 135] width 69 height 8
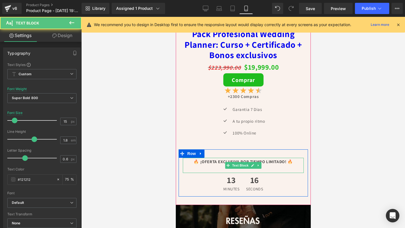
click at [209, 169] on p at bounding box center [242, 170] width 121 height 8
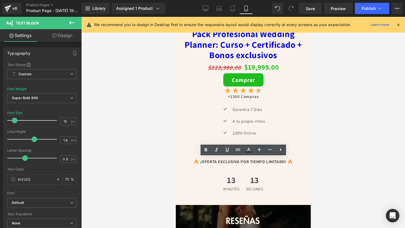
drag, startPoint x: 342, startPoint y: 111, endPoint x: 336, endPoint y: 112, distance: 5.5
click at [339, 111] on div at bounding box center [243, 122] width 324 height 211
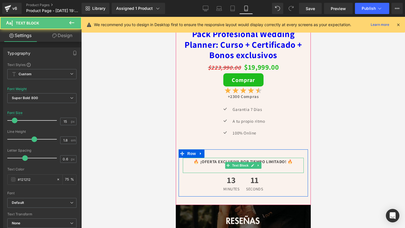
click at [267, 170] on p at bounding box center [242, 170] width 121 height 8
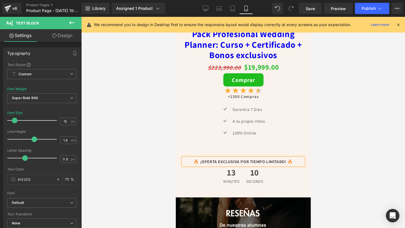
click at [247, 159] on p "🔥 ¡OFERTA EXCLUSIVA POR TIEMPO LIMITADO! 🔥" at bounding box center [242, 162] width 121 height 8
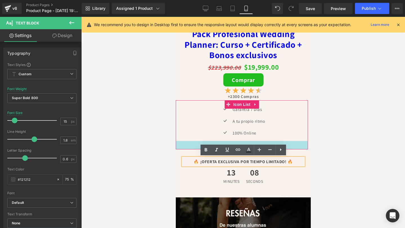
click at [300, 144] on div at bounding box center [241, 145] width 132 height 8
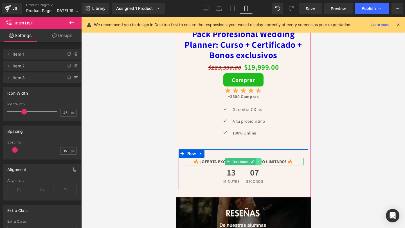
click at [257, 163] on icon at bounding box center [257, 161] width 3 height 3
click at [255, 162] on icon at bounding box center [255, 161] width 3 height 3
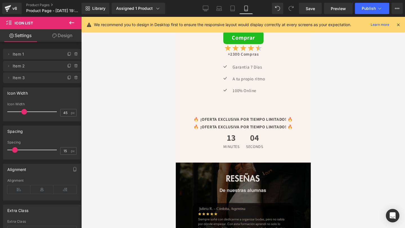
scroll to position [2049, 0]
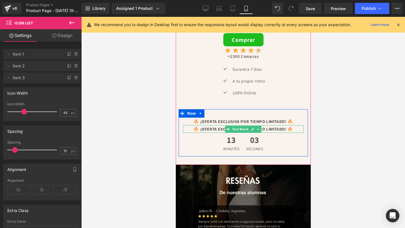
click at [223, 130] on p "🔥 ¡OFERTA EXCLUSIVA POR TIEMPO LIMITADO! 🔥" at bounding box center [242, 129] width 121 height 8
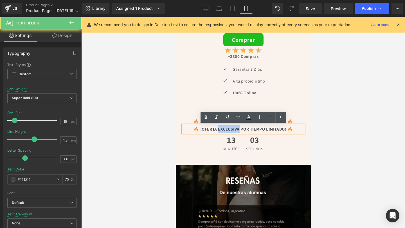
click at [223, 130] on p "🔥 ¡OFERTA EXCLUSIVA POR TIEMPO LIMITADO! 🔥" at bounding box center [242, 129] width 121 height 8
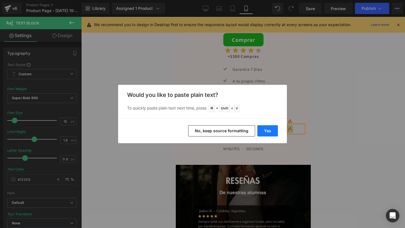
click at [265, 132] on button "Yes" at bounding box center [267, 130] width 21 height 11
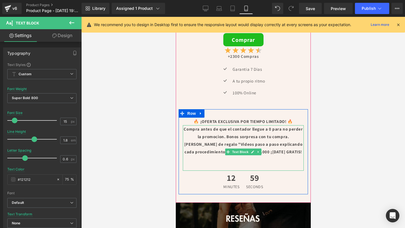
click at [235, 136] on p "Compra antes de que el contador llegue a 0 para no perder la promocion. Bonos s…" at bounding box center [242, 140] width 121 height 30
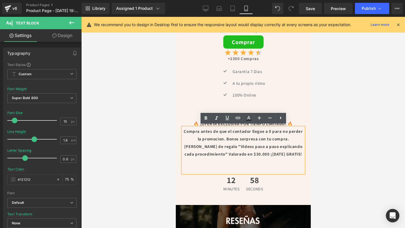
scroll to position [2047, 0]
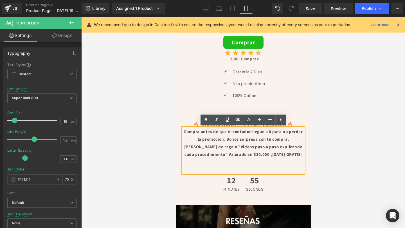
click at [212, 147] on p "Compra antes de que el contador llegue a 0 para no perder la promocion. Bonos s…" at bounding box center [242, 143] width 121 height 30
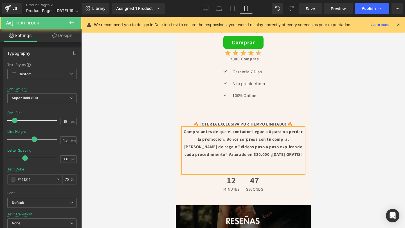
click at [222, 146] on p "Compra antes de que el contador llegue a 0 para no perder la promocion. Bonos s…" at bounding box center [242, 143] width 121 height 30
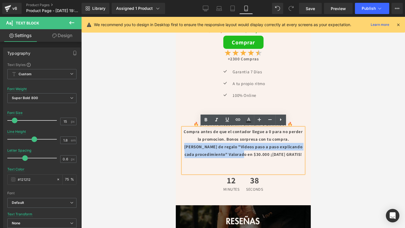
drag, startPoint x: 185, startPoint y: 146, endPoint x: 259, endPoint y: 153, distance: 75.0
click at [259, 153] on p "Compra antes de que el contador llegue a 0 para no perder la promocion. Bonos s…" at bounding box center [242, 143] width 121 height 30
drag, startPoint x: 219, startPoint y: 146, endPoint x: 221, endPoint y: 152, distance: 6.1
click at [221, 152] on p "Compra antes de que el contador llegue a 0 para no perder la promocion. Bonos s…" at bounding box center [242, 143] width 121 height 30
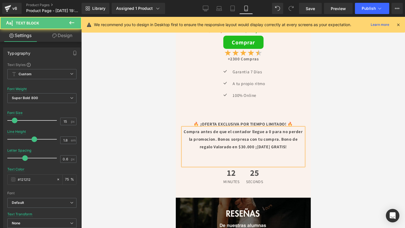
click at [219, 139] on p "Compra antes de que el contador llegue a 0 para no perder la promocion. Bonos s…" at bounding box center [242, 139] width 121 height 23
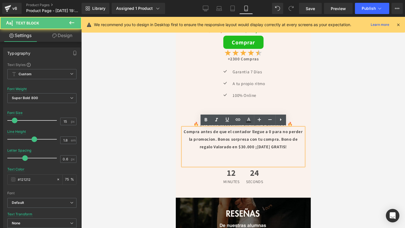
click at [250, 148] on p "Compra antes de que el contador llegue a 0 para no perder la promocion. Bonos s…" at bounding box center [242, 139] width 121 height 23
click at [216, 139] on p "Compra antes de que el contador llegue a 0 para no perder la promocion. Bonos s…" at bounding box center [242, 139] width 121 height 23
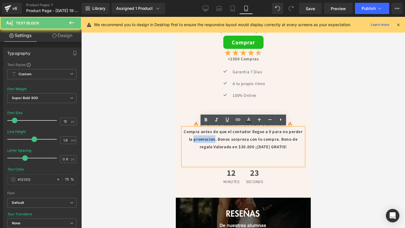
click at [216, 139] on p "Compra antes de que el contador llegue a 0 para no perder la promocion. Bonos s…" at bounding box center [242, 139] width 121 height 23
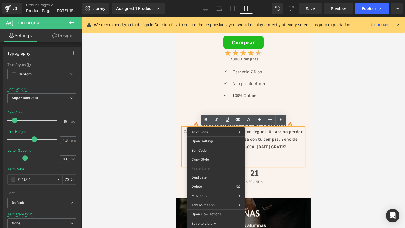
drag, startPoint x: 261, startPoint y: 146, endPoint x: 233, endPoint y: 141, distance: 29.2
click at [261, 146] on p "Compra antes de que el contador llegue a 0 para no perder la promocion. Bonos s…" at bounding box center [242, 139] width 121 height 23
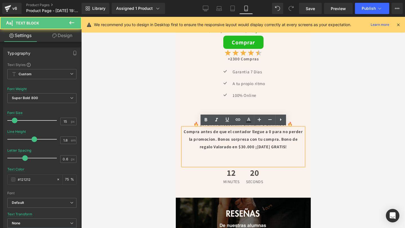
click at [224, 138] on p "Compra antes de que el contador llegue a 0 para no perder la promocion. Bonos s…" at bounding box center [242, 139] width 121 height 23
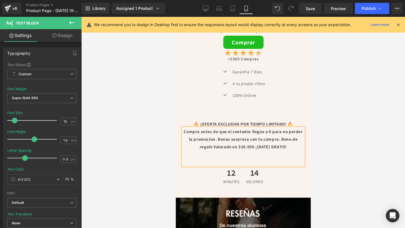
click at [242, 147] on p "Compra antes de que el contador llegue a 0 para no perder la promocíon. Bonos s…" at bounding box center [242, 139] width 121 height 23
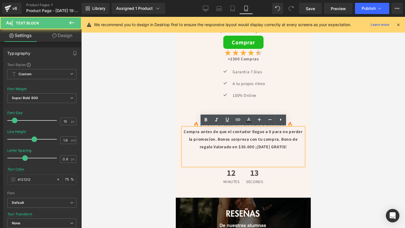
click at [223, 140] on p "Compra antes de que el contador llegue a 0 para no perder la promocíon. Bonos s…" at bounding box center [242, 139] width 121 height 23
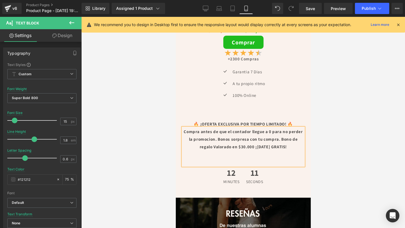
click at [225, 139] on p "Compra antes de que el contador llegue a 0 para no perder la promocion. Bonos s…" at bounding box center [242, 139] width 121 height 23
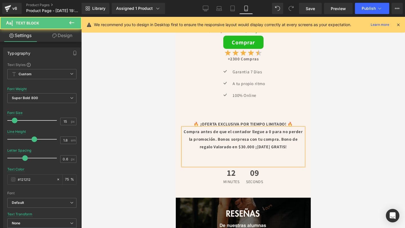
click at [237, 147] on p "Compra antes de que el contador llegue a 0 para no perder la promoción. Bonos s…" at bounding box center [242, 139] width 121 height 23
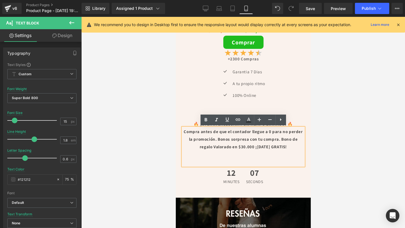
click at [322, 160] on div at bounding box center [243, 122] width 324 height 211
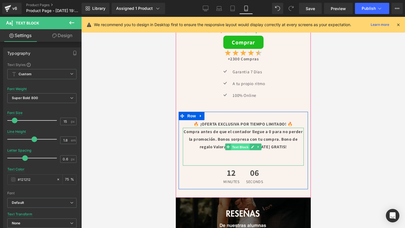
click at [246, 149] on span "Text Block" at bounding box center [240, 147] width 19 height 7
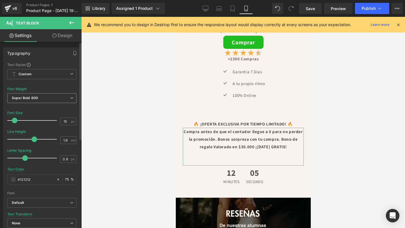
click at [32, 103] on div "Super Bold 800 Thin 100 Semi Thin 200 Light 300 Regular 400 Medium 500 Semi Bol…" at bounding box center [41, 99] width 69 height 13
click at [46, 94] on span "Super Bold 800" at bounding box center [41, 98] width 69 height 10
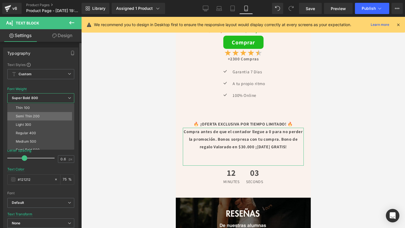
click at [42, 116] on li "Semi Thin 200" at bounding box center [41, 116] width 69 height 8
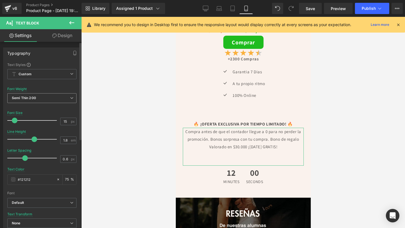
click at [35, 102] on span "Semi Thin 200" at bounding box center [41, 98] width 69 height 10
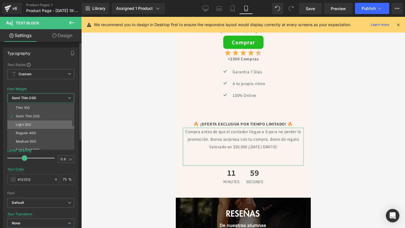
click at [29, 126] on div "Light 300" at bounding box center [23, 125] width 15 height 4
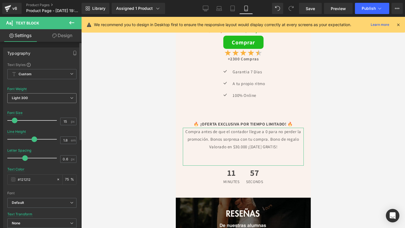
click at [50, 104] on div "Light 300 Thin 100 Semi Thin 200 Light 300 Regular 400 Medium 500 Semi Bold 600…" at bounding box center [41, 99] width 69 height 13
click at [53, 98] on span "Light 300" at bounding box center [41, 98] width 69 height 10
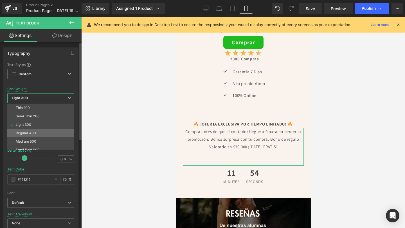
click at [31, 134] on div "Regular 400" at bounding box center [26, 133] width 21 height 4
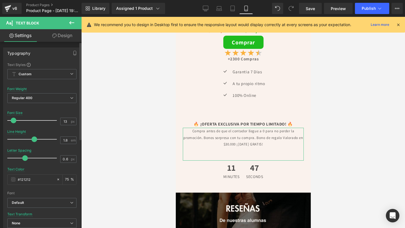
click at [15, 122] on span at bounding box center [14, 121] width 6 height 6
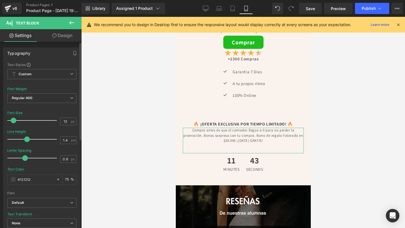
drag, startPoint x: 31, startPoint y: 138, endPoint x: 24, endPoint y: 138, distance: 7.6
click at [24, 138] on span at bounding box center [27, 140] width 6 height 6
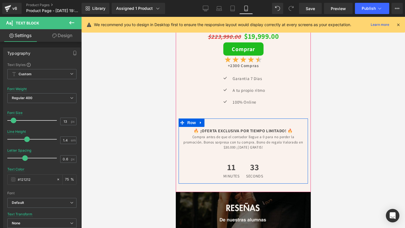
scroll to position [2039, 0]
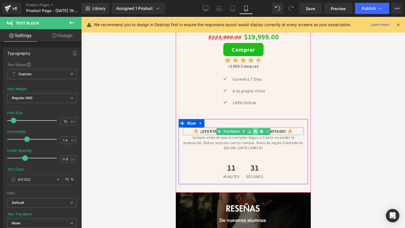
click at [254, 130] on icon at bounding box center [255, 131] width 3 height 3
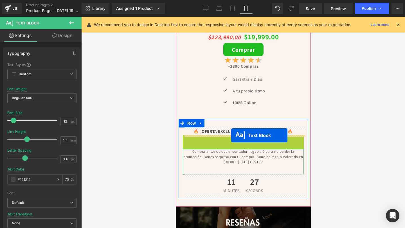
drag, startPoint x: 229, startPoint y: 140, endPoint x: 231, endPoint y: 136, distance: 4.4
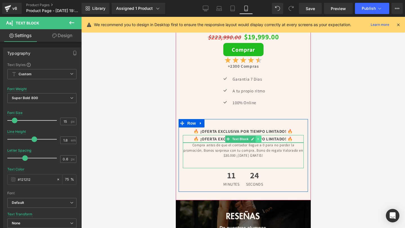
click at [258, 139] on icon at bounding box center [257, 138] width 3 height 3
click at [259, 139] on icon at bounding box center [260, 138] width 3 height 3
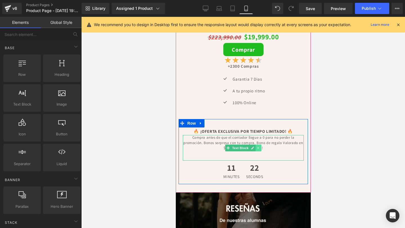
click at [260, 145] on link at bounding box center [258, 148] width 6 height 7
click at [256, 148] on icon at bounding box center [255, 147] width 3 height 3
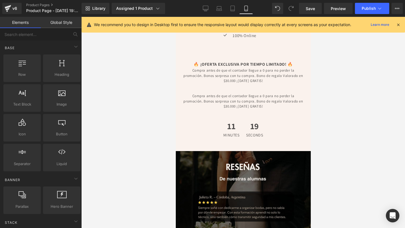
scroll to position [2102, 0]
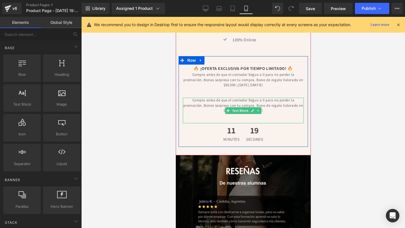
click at [233, 107] on p "Compra antes de que el contador llegue a 0 para no perder la promoción. Bonos s…" at bounding box center [242, 105] width 121 height 15
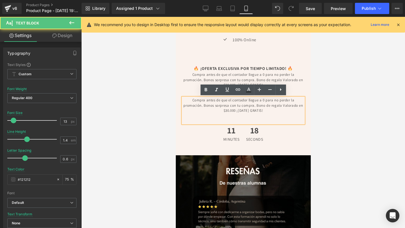
click at [235, 104] on p "Compra antes de que el contador llegue a 0 para no perder la promoción. Bonos s…" at bounding box center [242, 105] width 121 height 15
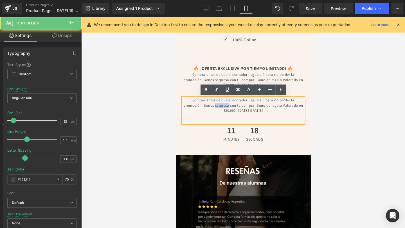
click at [235, 104] on p "Compra antes de que el contador llegue a 0 para no perder la promoción. Bonos s…" at bounding box center [242, 105] width 121 height 15
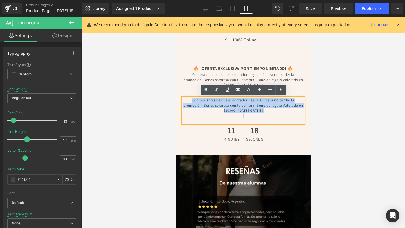
click at [235, 104] on p "Compra antes de que el contador llegue a 0 para no perder la promoción. Bonos s…" at bounding box center [242, 105] width 121 height 15
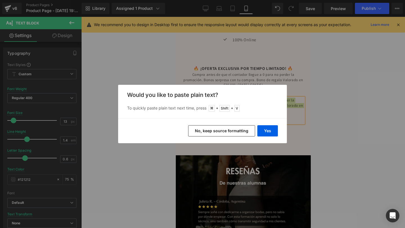
click at [238, 136] on button "No, keep source formatting" at bounding box center [221, 130] width 67 height 11
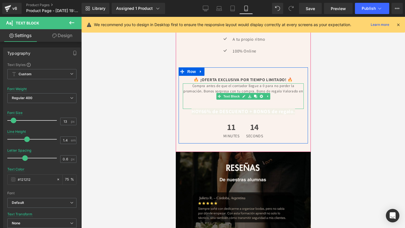
scroll to position [2084, 0]
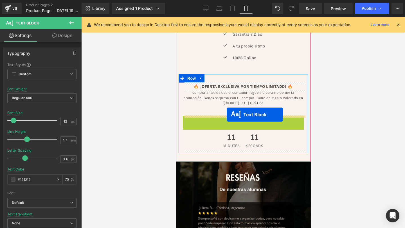
drag, startPoint x: 228, startPoint y: 120, endPoint x: 226, endPoint y: 114, distance: 6.6
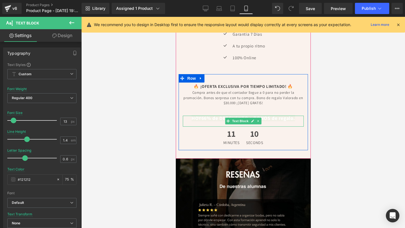
click at [222, 108] on p at bounding box center [242, 108] width 121 height 5
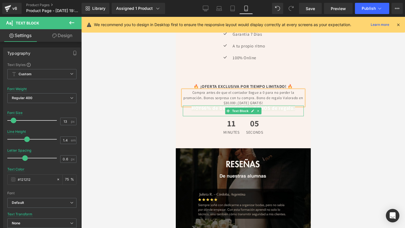
click at [205, 109] on strong "66% de DESCUENTO" at bounding box center [224, 108] width 47 height 6
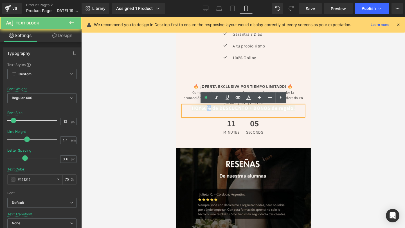
click at [205, 109] on strong "66% de DESCUENTO" at bounding box center [224, 108] width 47 height 6
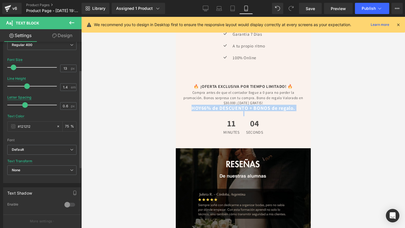
scroll to position [78, 0]
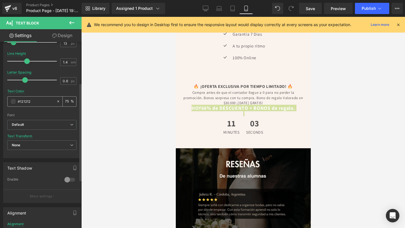
click at [13, 103] on span at bounding box center [13, 101] width 4 height 4
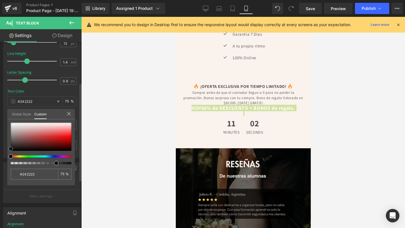
click at [12, 147] on div at bounding box center [41, 137] width 61 height 28
drag, startPoint x: 12, startPoint y: 148, endPoint x: 9, endPoint y: 155, distance: 7.8
click at [11, 155] on div at bounding box center [41, 144] width 61 height 42
click at [148, 117] on div at bounding box center [243, 122] width 324 height 211
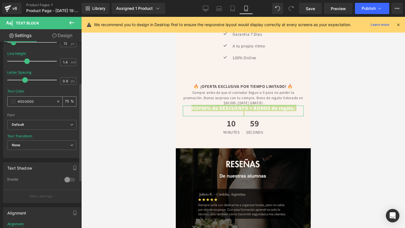
click at [14, 103] on span at bounding box center [13, 101] width 4 height 4
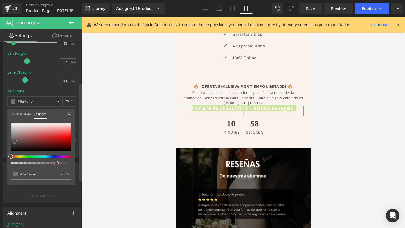
click at [15, 142] on div at bounding box center [41, 137] width 61 height 28
drag, startPoint x: 15, startPoint y: 145, endPoint x: 10, endPoint y: 158, distance: 13.4
click at [11, 158] on div at bounding box center [41, 144] width 61 height 42
click at [150, 123] on div at bounding box center [243, 122] width 324 height 211
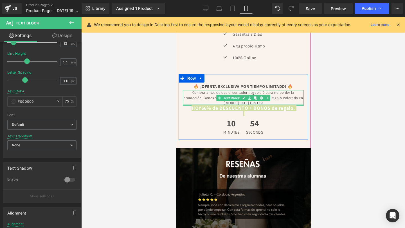
click at [211, 104] on div at bounding box center [242, 104] width 121 height 1
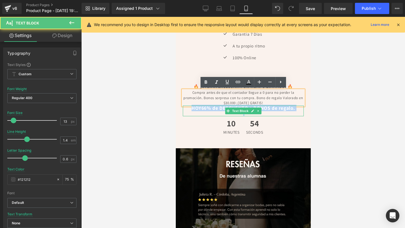
click at [208, 109] on strong "66% de DESCUENTO" at bounding box center [224, 108] width 47 height 6
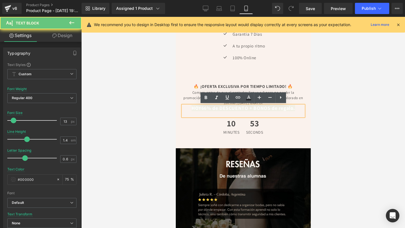
click at [208, 109] on strong "66% de DESCUENTO" at bounding box center [224, 108] width 47 height 6
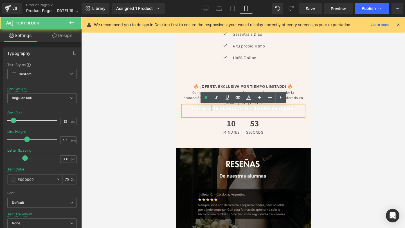
click at [208, 109] on strong "66% de DESCUENTO" at bounding box center [224, 108] width 47 height 6
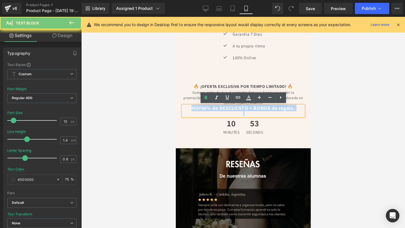
click at [208, 109] on strong "66% de DESCUENTO" at bounding box center [224, 108] width 47 height 6
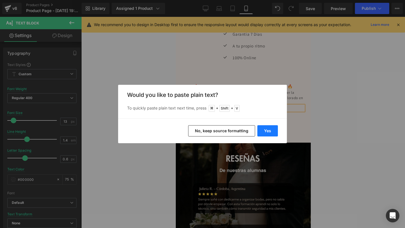
click at [265, 131] on button "Yes" at bounding box center [267, 130] width 21 height 11
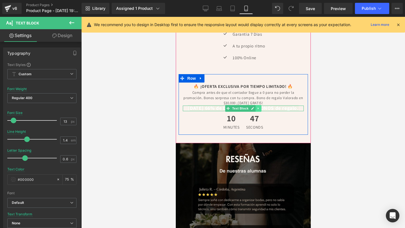
click at [258, 107] on icon at bounding box center [257, 108] width 1 height 2
click at [261, 107] on icon at bounding box center [260, 108] width 3 height 3
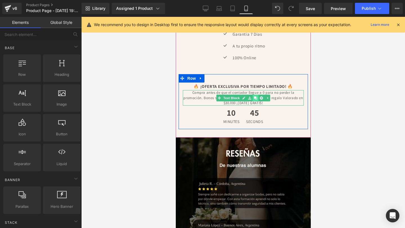
click at [256, 95] on link at bounding box center [255, 98] width 6 height 7
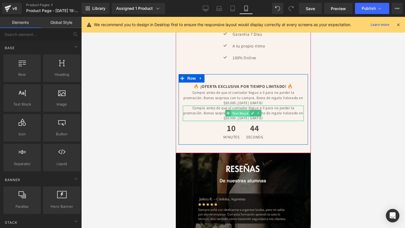
click at [247, 112] on span "Text Block" at bounding box center [240, 113] width 19 height 7
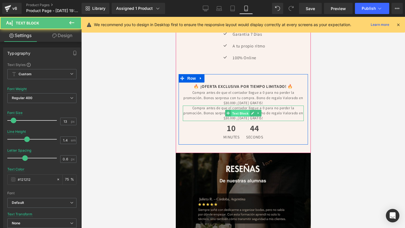
click at [247, 112] on span "Text Block" at bounding box center [240, 113] width 19 height 7
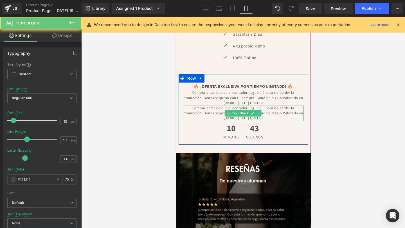
click at [278, 110] on p "Compra antes de que el contador llegue a 0 para no perder la promoción. Bonos s…" at bounding box center [242, 113] width 121 height 15
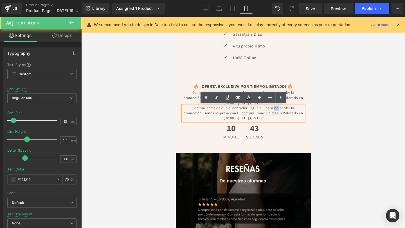
click at [278, 110] on p "Compra antes de que el contador llegue a 0 para no perder la promoción. Bonos s…" at bounding box center [242, 113] width 121 height 15
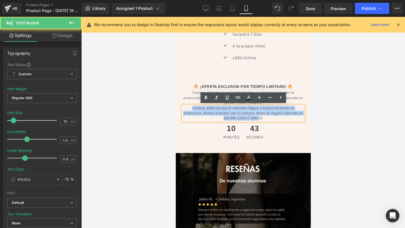
click at [278, 110] on p "Compra antes de que el contador llegue a 0 para no perder la promoción. Bonos s…" at bounding box center [242, 113] width 121 height 15
click at [277, 111] on p "Compra antes de que el contador llegue a 0 para no perder la promoción. Bonos s…" at bounding box center [242, 113] width 121 height 15
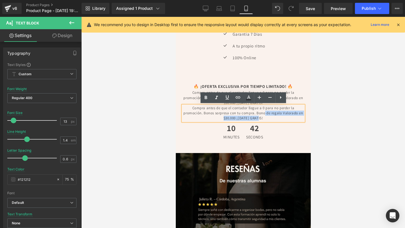
click at [277, 111] on p "Compra antes de que el contador llegue a 0 para no perder la promoción. Bonos s…" at bounding box center [242, 113] width 121 height 15
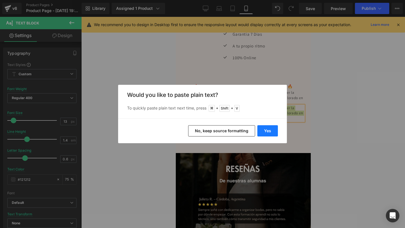
click at [265, 132] on button "Yes" at bounding box center [267, 130] width 21 height 11
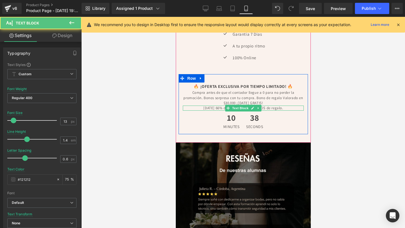
click at [214, 108] on p "HOY 66% de DESCUENTO + BONOS de regalo." at bounding box center [242, 108] width 121 height 5
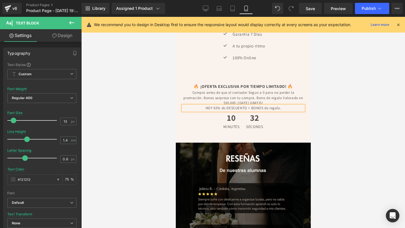
click at [225, 109] on p "HOY 92% de DESCUENTO + BONOS de regalo." at bounding box center [242, 108] width 121 height 5
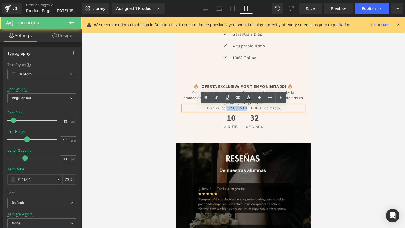
click at [225, 109] on p "HOY 92% de DESCUENTO + BONOS de regalo." at bounding box center [242, 108] width 121 height 5
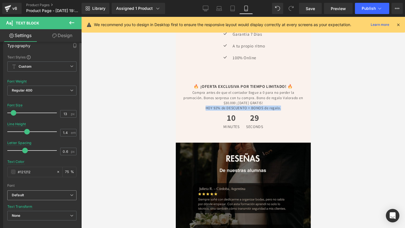
scroll to position [0, 0]
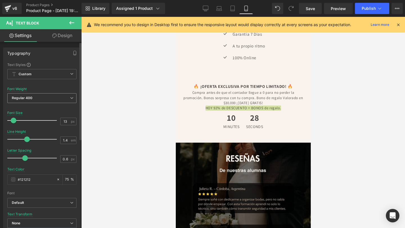
click at [56, 101] on span "Regular 400" at bounding box center [41, 98] width 69 height 10
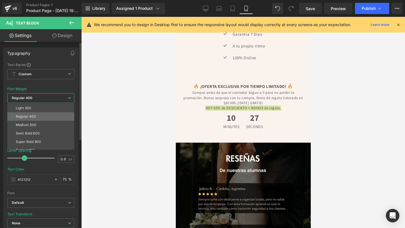
scroll to position [24, 0]
click at [43, 135] on li "Super Bold 800" at bounding box center [41, 134] width 69 height 8
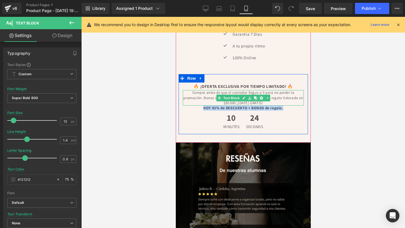
click at [210, 97] on p "Compra antes de que el contador llegue a 0 para no perder la promoción. Bonos s…" at bounding box center [242, 97] width 121 height 15
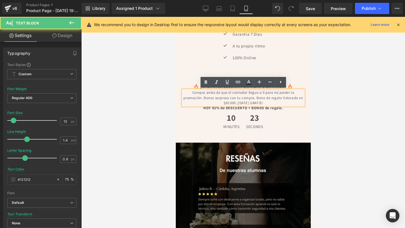
click at [186, 81] on div "🔥 ¡OFERTA EXCLUSIVA POR TIEMPO LIMITADO! 🔥 Text Block Compra antes de que el co…" at bounding box center [242, 104] width 129 height 60
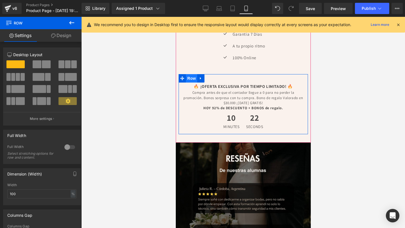
click at [193, 79] on span "Row" at bounding box center [191, 78] width 11 height 8
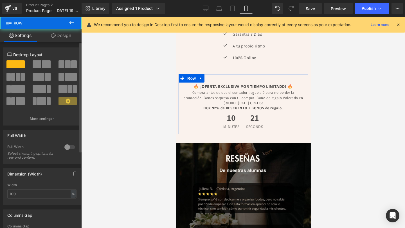
scroll to position [14, 0]
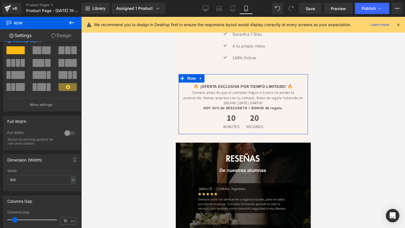
click at [55, 33] on link "Design" at bounding box center [61, 35] width 41 height 13
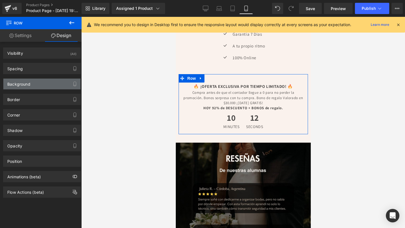
click at [40, 85] on div "Background" at bounding box center [41, 84] width 77 height 11
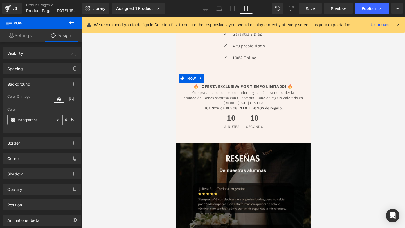
click at [13, 119] on span at bounding box center [13, 120] width 4 height 4
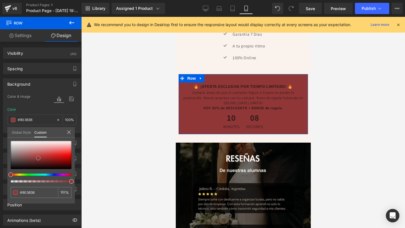
click at [38, 158] on div at bounding box center [41, 155] width 61 height 28
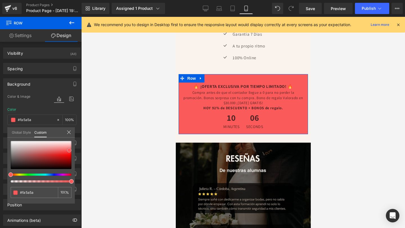
drag, startPoint x: 41, startPoint y: 155, endPoint x: 69, endPoint y: 150, distance: 28.6
click at [69, 150] on div at bounding box center [41, 155] width 61 height 28
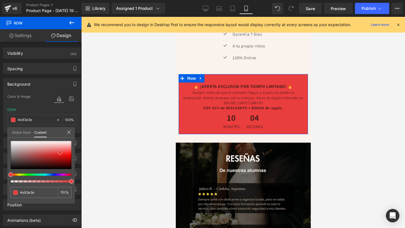
drag, startPoint x: 69, startPoint y: 150, endPoint x: 60, endPoint y: 153, distance: 9.6
click at [60, 153] on span at bounding box center [60, 153] width 4 height 4
click at [29, 177] on div at bounding box center [41, 162] width 61 height 42
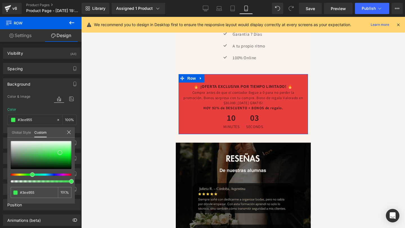
click at [30, 175] on div at bounding box center [38, 175] width 61 height 2
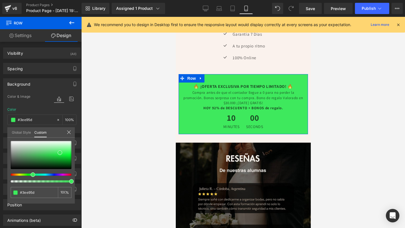
click at [30, 175] on div at bounding box center [38, 175] width 61 height 2
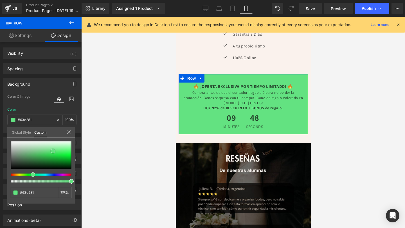
drag, startPoint x: 62, startPoint y: 153, endPoint x: 55, endPoint y: 152, distance: 7.2
click at [55, 152] on span at bounding box center [53, 151] width 4 height 4
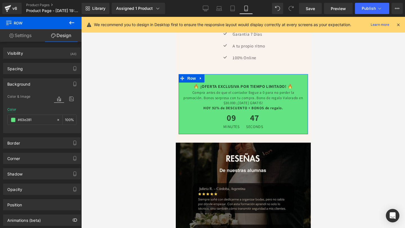
click at [54, 85] on div "Background" at bounding box center [41, 84] width 77 height 11
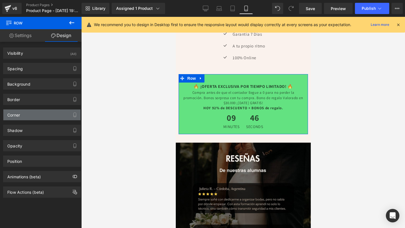
click at [34, 114] on div "Corner" at bounding box center [41, 115] width 77 height 11
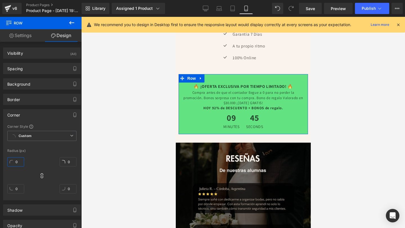
click at [17, 159] on input "0" at bounding box center [15, 161] width 17 height 9
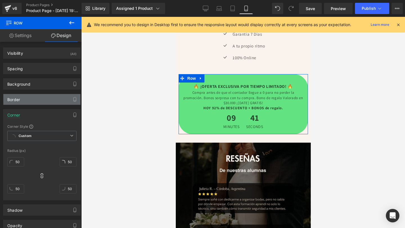
click at [38, 98] on div "Border" at bounding box center [41, 99] width 77 height 11
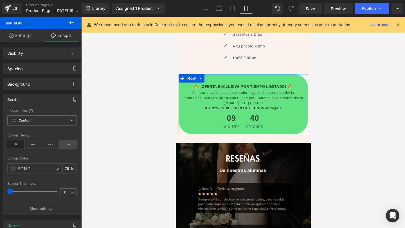
click at [64, 144] on icon at bounding box center [67, 144] width 17 height 8
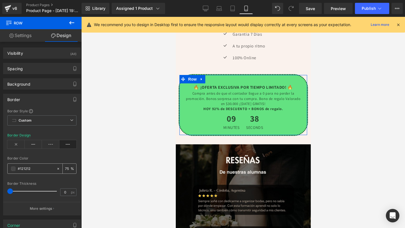
click at [12, 171] on span at bounding box center [13, 169] width 4 height 4
drag, startPoint x: 11, startPoint y: 192, endPoint x: 17, endPoint y: 192, distance: 6.2
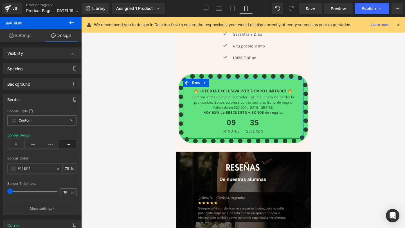
click at [17, 192] on div at bounding box center [33, 191] width 47 height 11
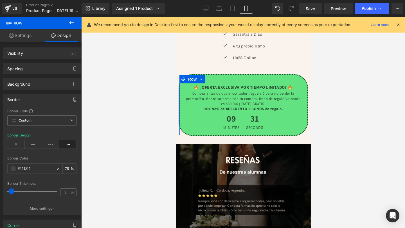
drag, startPoint x: 18, startPoint y: 189, endPoint x: 12, endPoint y: 190, distance: 5.9
click at [12, 190] on span at bounding box center [12, 192] width 6 height 6
click at [95, 184] on div at bounding box center [243, 122] width 324 height 211
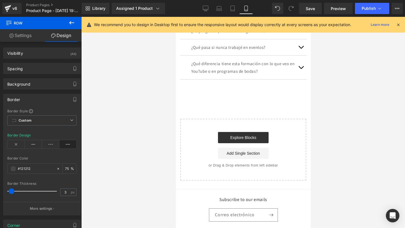
scroll to position [2393, 0]
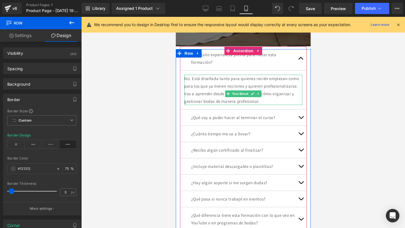
click at [203, 67] on div "¿Necesito experiencia previa para hacer esta formación? Text Block" at bounding box center [243, 59] width 127 height 24
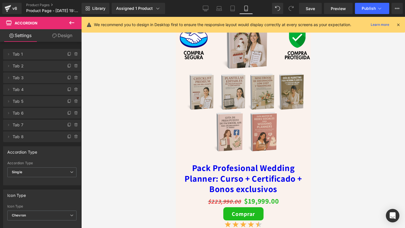
scroll to position [1874, 0]
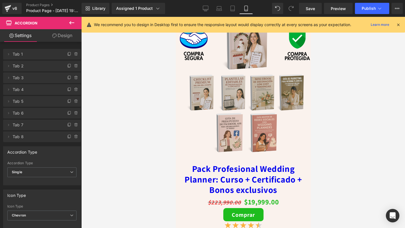
click at [185, 120] on img at bounding box center [242, 81] width 135 height 166
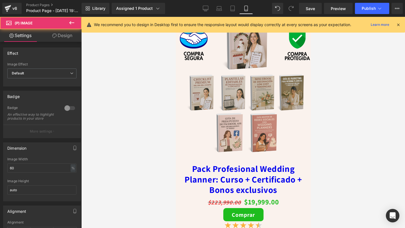
click at [55, 38] on icon at bounding box center [54, 35] width 4 height 4
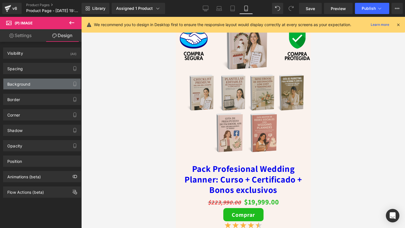
click at [28, 84] on div "Background" at bounding box center [18, 83] width 23 height 8
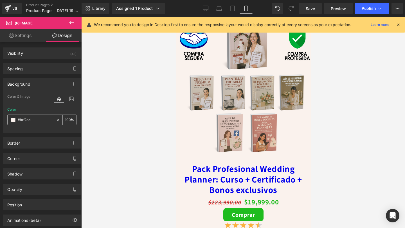
click at [22, 119] on input "#faf2ed" at bounding box center [36, 120] width 36 height 6
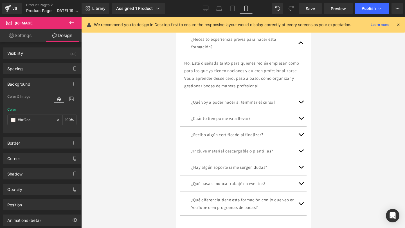
scroll to position [2398, 0]
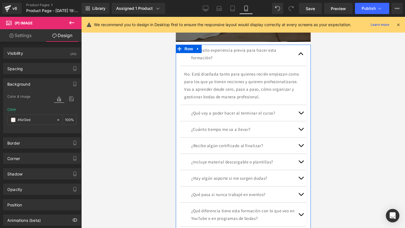
click at [237, 62] on div "¿Necesito experiencia previa para hacer esta formación? Text Block" at bounding box center [243, 54] width 127 height 24
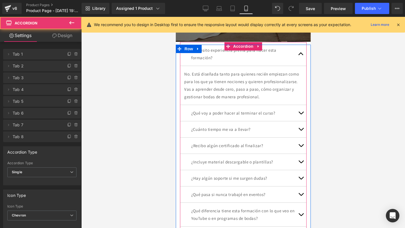
click at [225, 65] on div "¿Necesito experiencia previa para hacer esta formación? Text Block" at bounding box center [243, 54] width 127 height 24
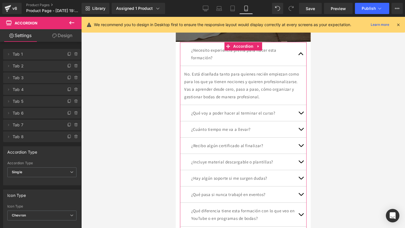
click at [59, 37] on link "Design" at bounding box center [62, 35] width 41 height 13
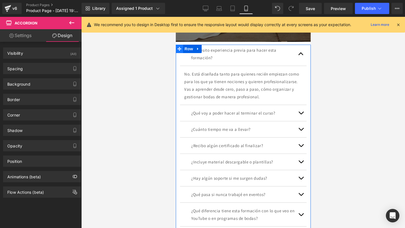
click at [177, 50] on icon at bounding box center [179, 49] width 4 height 4
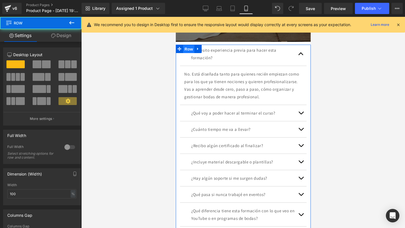
click at [184, 49] on span "Row" at bounding box center [188, 49] width 11 height 8
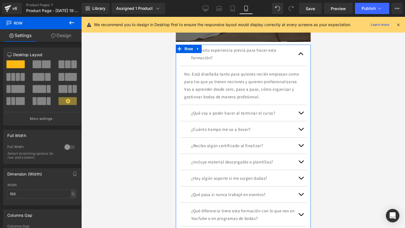
click at [51, 34] on icon at bounding box center [53, 35] width 4 height 4
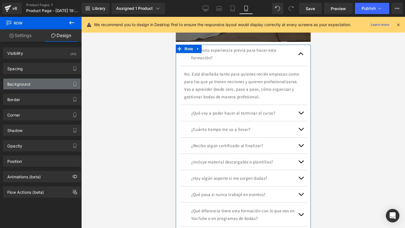
click at [23, 84] on div "Background" at bounding box center [18, 83] width 23 height 8
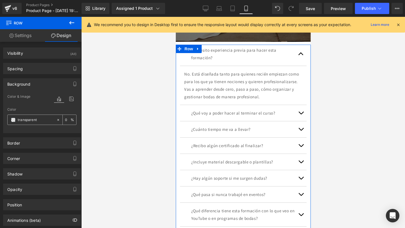
click at [28, 119] on input "transparent" at bounding box center [36, 120] width 36 height 6
click at [29, 119] on input "transparent" at bounding box center [36, 120] width 36 height 6
paste input "#faf2ed"
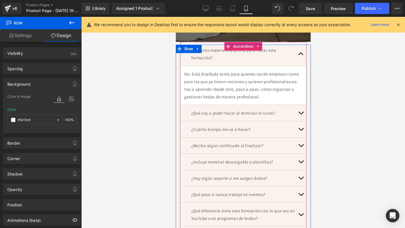
click at [301, 54] on button "button" at bounding box center [300, 54] width 11 height 24
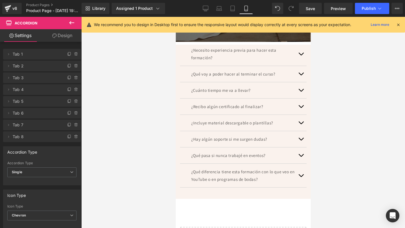
click at [354, 78] on div at bounding box center [243, 122] width 324 height 211
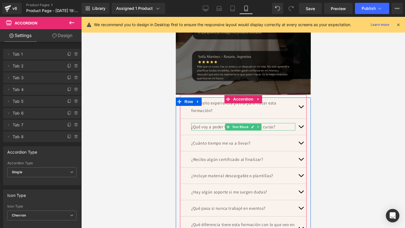
scroll to position [2337, 0]
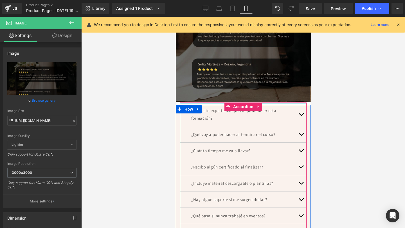
click at [184, 103] on div at bounding box center [243, 103] width 127 height 1
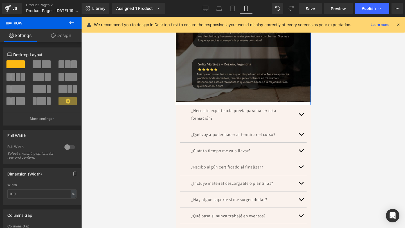
click at [53, 39] on link "Design" at bounding box center [61, 35] width 41 height 13
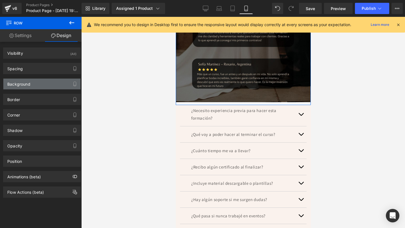
click at [28, 88] on div "Background" at bounding box center [41, 84] width 77 height 11
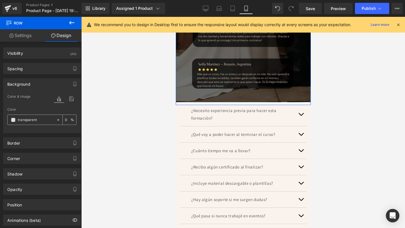
click at [34, 116] on div "transparent" at bounding box center [32, 120] width 49 height 10
click at [26, 121] on input "transparent" at bounding box center [36, 120] width 36 height 6
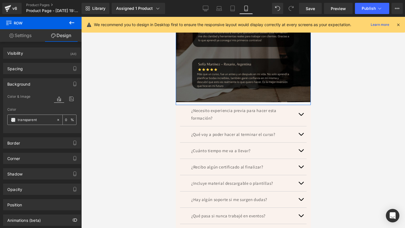
click at [26, 121] on input "transparent" at bounding box center [36, 120] width 36 height 6
paste input "#faf2ed"
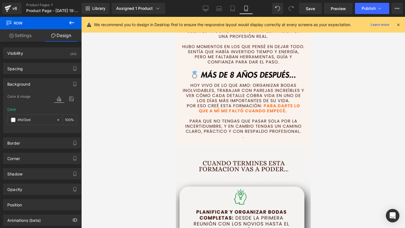
scroll to position [308, 0]
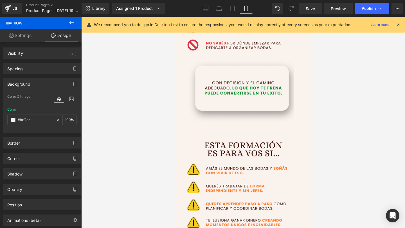
click at [372, 2] on div "Library Assigned 1 Product Product Preview Pack Profesional Wedding Planner: Cu…" at bounding box center [243, 8] width 323 height 17
click at [368, 9] on span "Publish" at bounding box center [369, 8] width 14 height 4
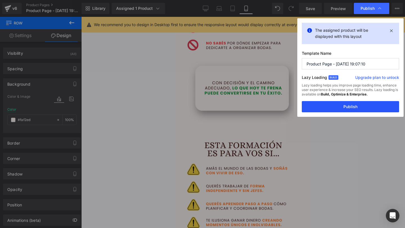
click at [331, 107] on button "Publish" at bounding box center [350, 106] width 97 height 11
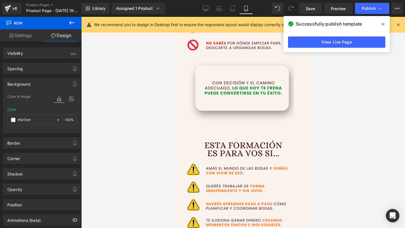
click at [380, 24] on span at bounding box center [382, 24] width 9 height 9
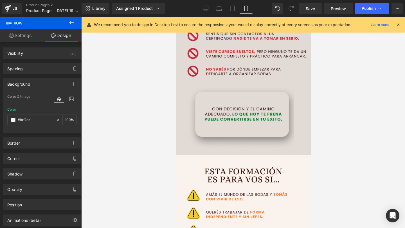
scroll to position [259, 0]
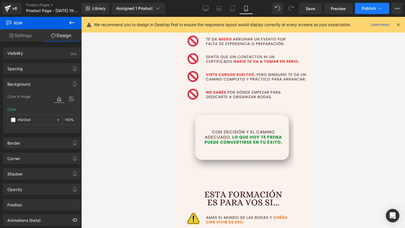
click at [373, 7] on span "Publish" at bounding box center [369, 8] width 14 height 4
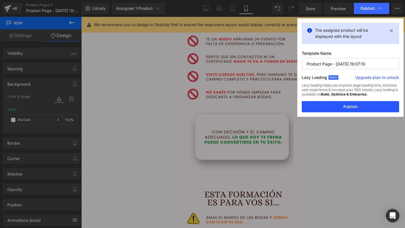
click at [338, 111] on button "Publish" at bounding box center [350, 106] width 97 height 11
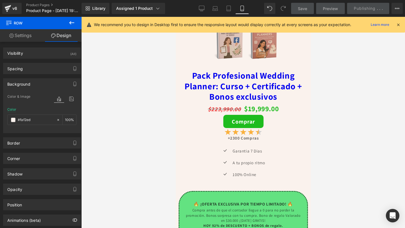
scroll to position [1966, 0]
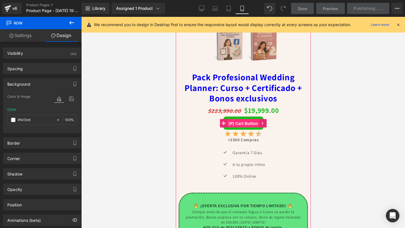
click at [240, 123] on span "(P) Cart Button" at bounding box center [243, 123] width 32 height 8
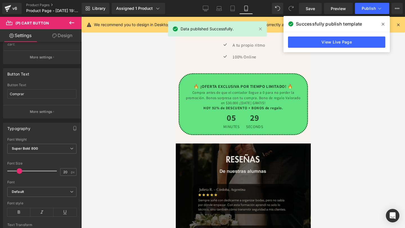
scroll to position [2070, 0]
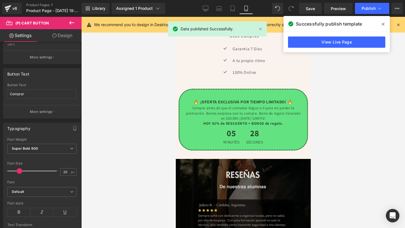
click at [248, 104] on div "🔥 ¡OFERTA EXCLUSIVA POR TIEMPO LIMITADO! 🔥 Text Block" at bounding box center [242, 102] width 119 height 8
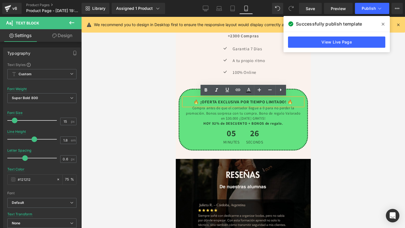
click at [188, 93] on div "🔥 ¡OFERTA EXCLUSIVA POR TIEMPO LIMITADO! 🔥 Text Block Compra antes de que el co…" at bounding box center [242, 120] width 129 height 62
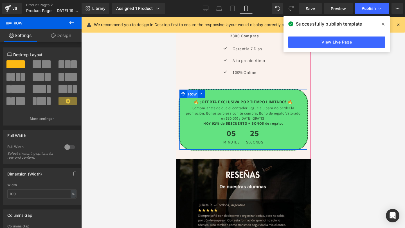
click at [187, 94] on span "Row" at bounding box center [191, 94] width 11 height 8
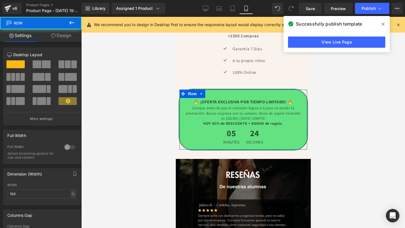
click at [53, 40] on link "Design" at bounding box center [61, 35] width 41 height 13
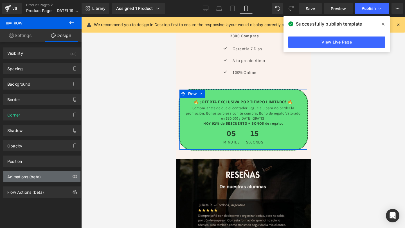
click at [27, 177] on div "Animations (beta)" at bounding box center [23, 175] width 33 height 8
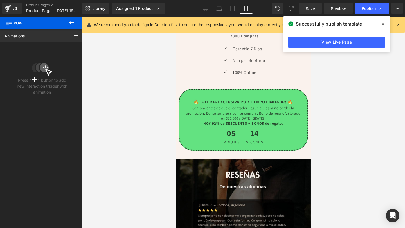
click at [67, 24] on button at bounding box center [72, 23] width 20 height 12
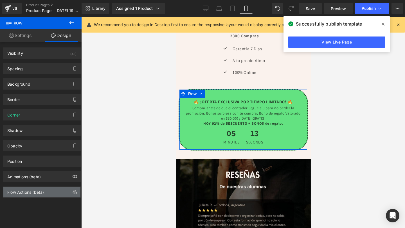
click at [31, 194] on div "Flow Actions (beta)" at bounding box center [25, 191] width 37 height 8
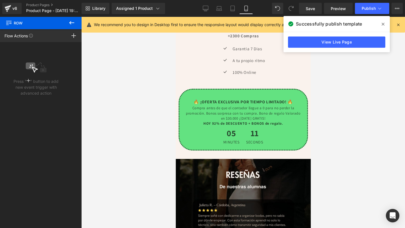
click at [69, 21] on icon at bounding box center [71, 22] width 7 height 7
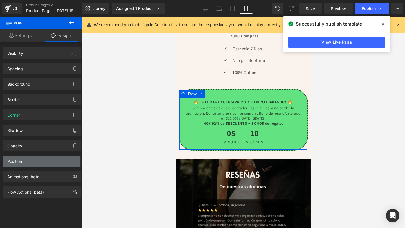
click at [31, 158] on div "Position" at bounding box center [41, 161] width 77 height 11
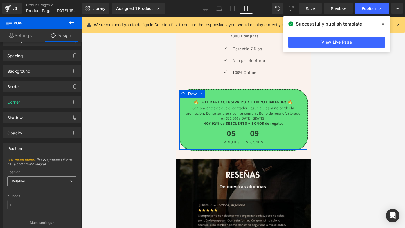
scroll to position [15, 0]
click at [28, 177] on span "Relative" at bounding box center [41, 180] width 69 height 10
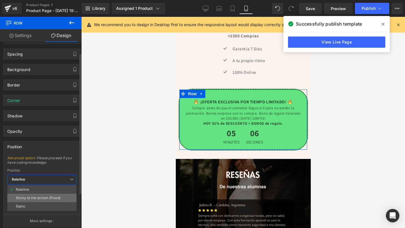
click at [23, 200] on li "Sticky to the screen (Fixed)" at bounding box center [41, 198] width 69 height 8
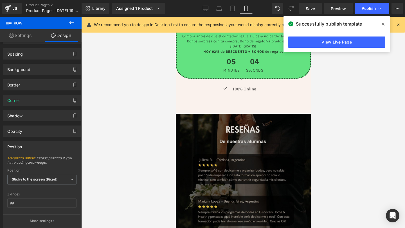
scroll to position [2059, 0]
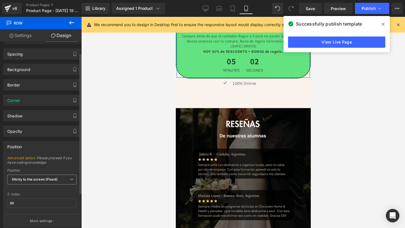
click at [49, 182] on span "Sticky to the screen (Fixed)" at bounding box center [41, 180] width 69 height 10
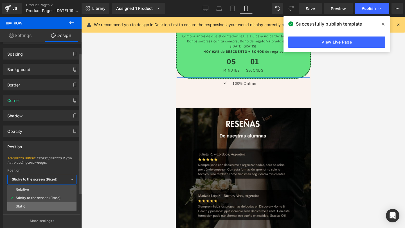
click at [33, 205] on li "Static" at bounding box center [41, 206] width 69 height 8
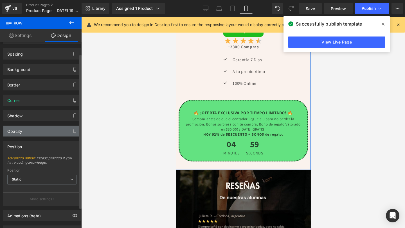
click at [57, 128] on div "Opacity" at bounding box center [41, 131] width 77 height 11
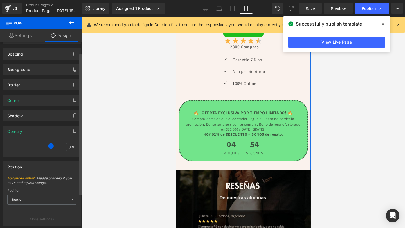
drag, startPoint x: 54, startPoint y: 146, endPoint x: 50, endPoint y: 145, distance: 4.0
click at [50, 145] on span at bounding box center [51, 146] width 6 height 6
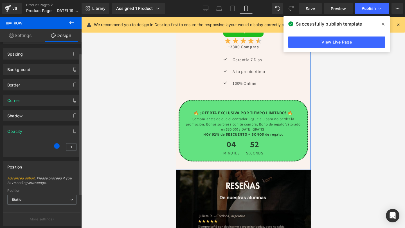
click at [54, 147] on span at bounding box center [57, 146] width 6 height 6
click at [51, 110] on div "Shadow Shadow Style Drop Shadow Outer Shadow #333333 Shadow Color #333333 100 %…" at bounding box center [42, 113] width 84 height 15
click at [43, 114] on div "Shadow" at bounding box center [41, 115] width 77 height 11
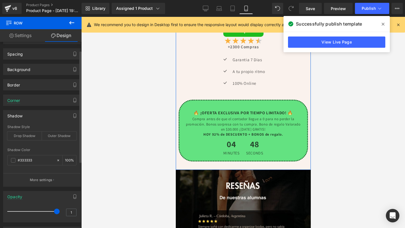
scroll to position [0, 0]
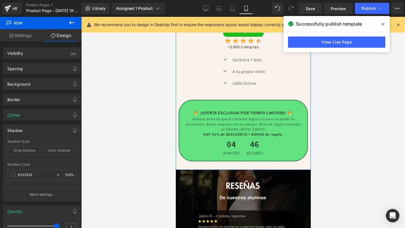
click at [25, 31] on link "Settings" at bounding box center [20, 35] width 41 height 13
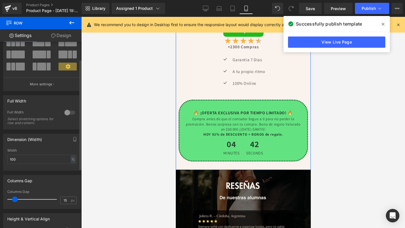
scroll to position [29, 0]
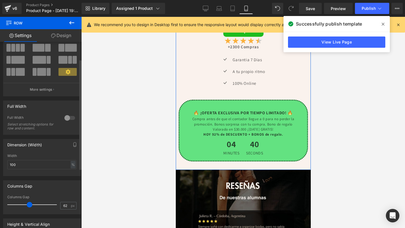
drag, startPoint x: 14, startPoint y: 205, endPoint x: 28, endPoint y: 209, distance: 14.6
click at [28, 209] on div at bounding box center [33, 204] width 47 height 11
drag, startPoint x: 28, startPoint y: 209, endPoint x: 11, endPoint y: 202, distance: 19.0
click at [10, 202] on div at bounding box center [33, 204] width 47 height 11
drag, startPoint x: 13, startPoint y: 202, endPoint x: 17, endPoint y: 201, distance: 4.0
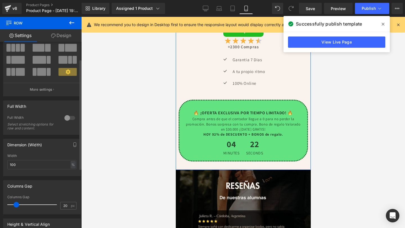
click at [16, 202] on div at bounding box center [33, 204] width 47 height 11
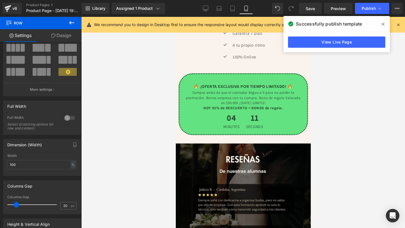
scroll to position [1986, 0]
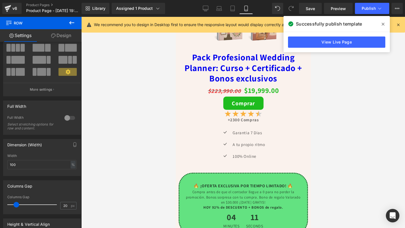
click at [220, 203] on div "Rendering Content" at bounding box center [202, 206] width 35 height 6
click at [383, 23] on icon at bounding box center [382, 24] width 3 height 4
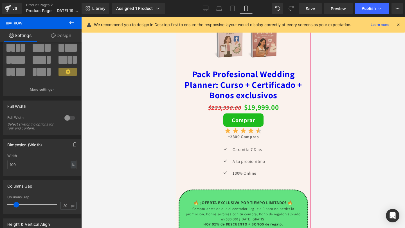
scroll to position [1965, 0]
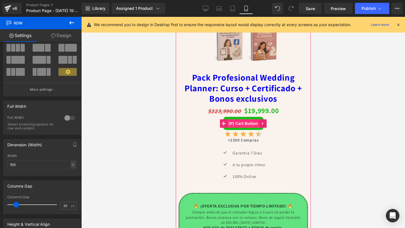
click at [234, 122] on span "(P) Cart Button" at bounding box center [243, 123] width 32 height 8
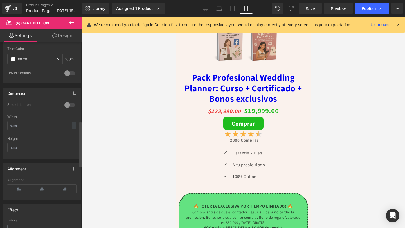
scroll to position [325, 0]
click at [65, 108] on div at bounding box center [69, 105] width 13 height 9
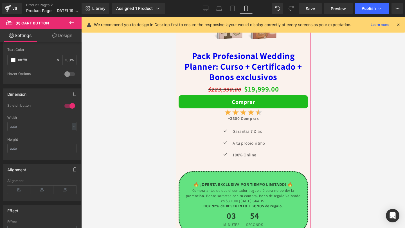
scroll to position [1986, 0]
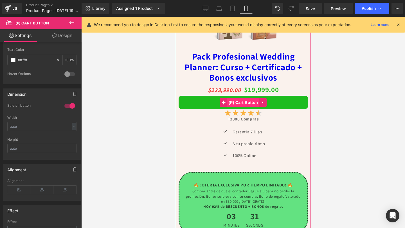
click at [237, 103] on span "(P) Cart Button" at bounding box center [243, 102] width 32 height 8
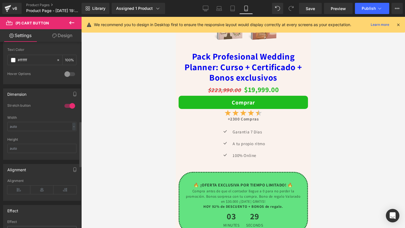
click at [69, 107] on div at bounding box center [69, 105] width 13 height 9
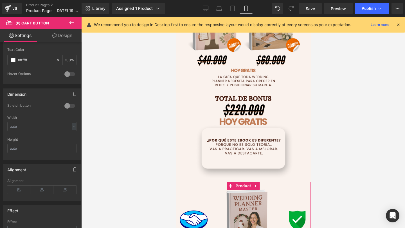
scroll to position [1658, 0]
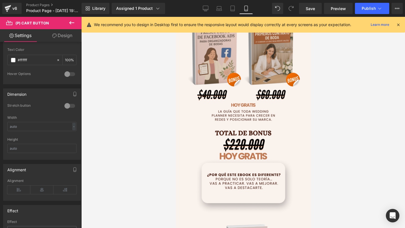
click at [365, 14] on div "Library Assigned 1 Product Product Preview Pack Profesional Wedding Planner: Cu…" at bounding box center [243, 8] width 323 height 17
click at [364, 13] on button "Publish" at bounding box center [372, 8] width 34 height 11
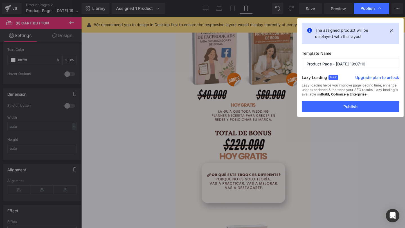
click at [321, 95] on strong "Build, Optimize & Enterprise." at bounding box center [344, 94] width 47 height 4
click at [309, 113] on div "The assigned product will be displayed with this layout Template Name Product P…" at bounding box center [350, 67] width 106 height 99
click at [310, 108] on button "Publish" at bounding box center [350, 106] width 97 height 11
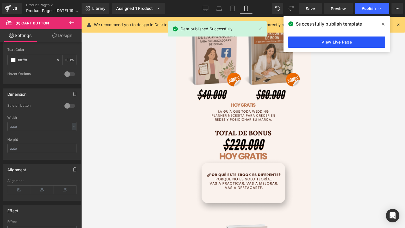
click at [351, 42] on link "View Live Page" at bounding box center [336, 42] width 97 height 11
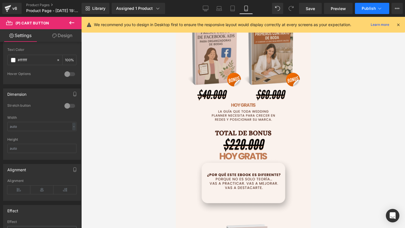
click at [372, 6] on span "Publish" at bounding box center [369, 8] width 14 height 4
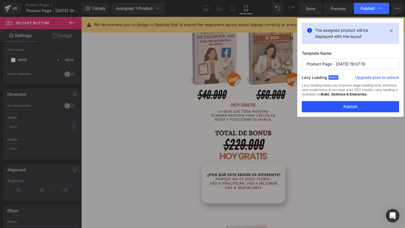
click at [346, 106] on button "Publish" at bounding box center [350, 106] width 97 height 11
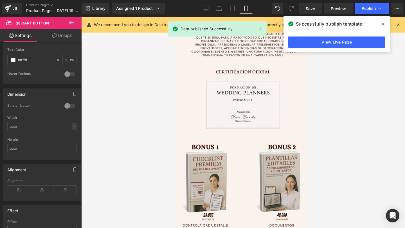
scroll to position [1285, 0]
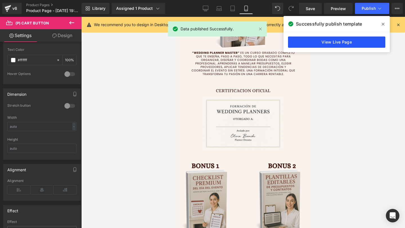
click at [322, 43] on link "View Live Page" at bounding box center [336, 42] width 97 height 11
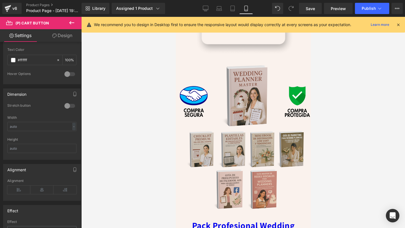
scroll to position [2008, 0]
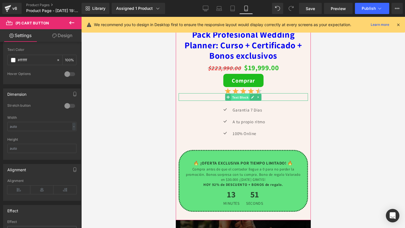
click at [237, 96] on span "Text Block" at bounding box center [240, 97] width 19 height 7
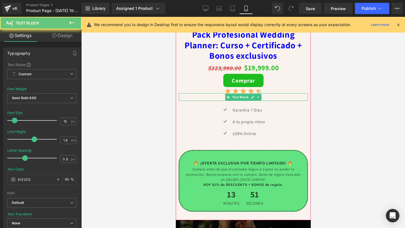
click at [222, 98] on p "+2300 Compras" at bounding box center [242, 97] width 129 height 8
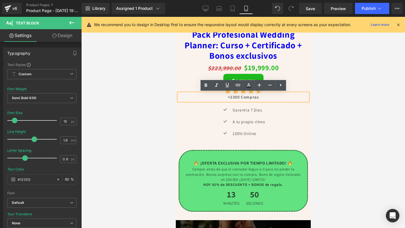
click at [231, 98] on p "+2300 Compras" at bounding box center [242, 97] width 129 height 8
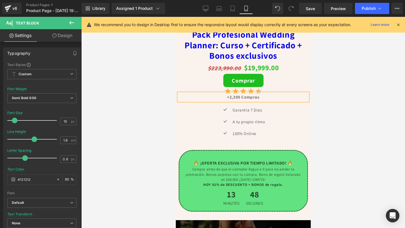
click at [234, 98] on p "+2,300 Compras" at bounding box center [242, 97] width 129 height 8
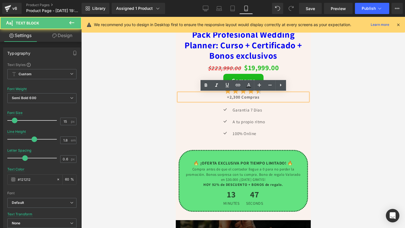
click at [237, 96] on p "+2,300 Compras" at bounding box center [242, 97] width 129 height 8
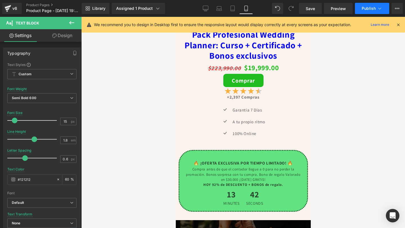
click at [369, 10] on span "Publish" at bounding box center [369, 8] width 14 height 4
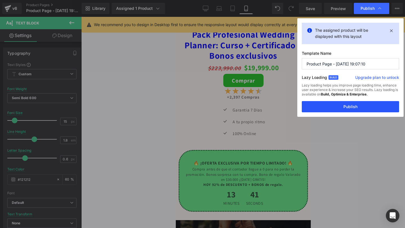
click at [335, 102] on button "Publish" at bounding box center [350, 106] width 97 height 11
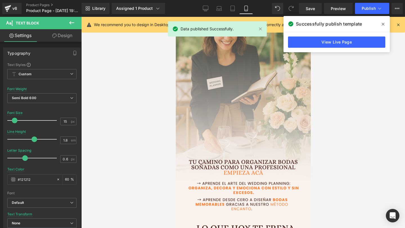
scroll to position [0, 0]
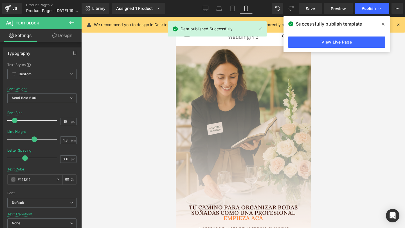
click at [384, 23] on icon at bounding box center [382, 24] width 3 height 3
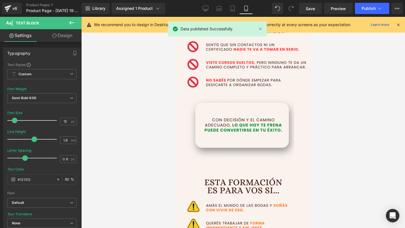
scroll to position [313, 0]
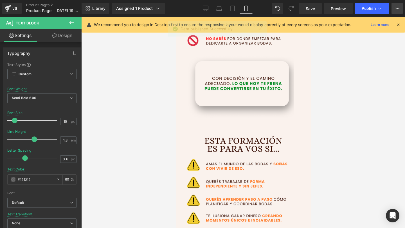
click at [399, 10] on button "Upgrade Plan View Live Page View with current Template Save Template to Library…" at bounding box center [396, 8] width 11 height 11
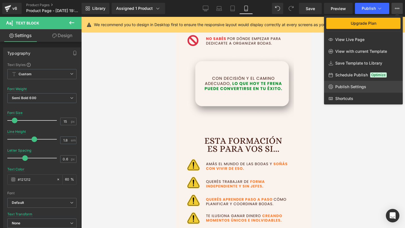
click at [336, 88] on span "Publish Settings" at bounding box center [350, 86] width 31 height 5
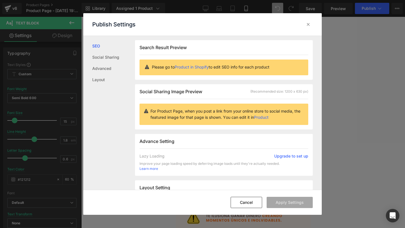
scroll to position [140, 0]
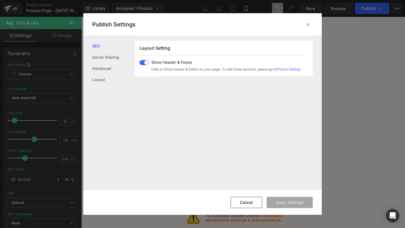
click at [141, 62] on span at bounding box center [144, 62] width 10 height 5
click at [306, 204] on button "Apply Settings" at bounding box center [289, 202] width 46 height 11
click at [307, 23] on icon at bounding box center [308, 25] width 6 height 6
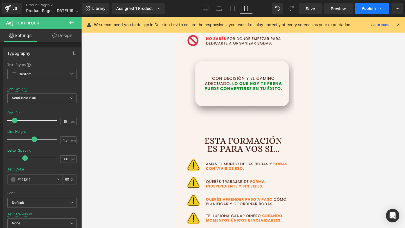
click at [374, 7] on span "Publish" at bounding box center [369, 8] width 14 height 4
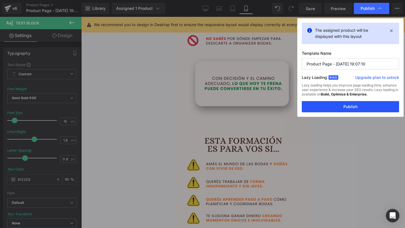
click at [328, 103] on button "Publish" at bounding box center [350, 106] width 97 height 11
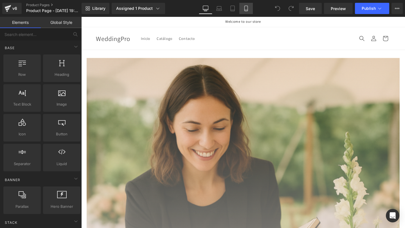
click at [248, 7] on icon at bounding box center [246, 9] width 6 height 6
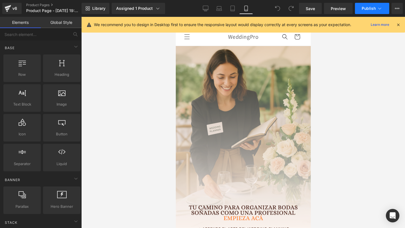
click at [376, 4] on button "Publish" at bounding box center [372, 8] width 34 height 11
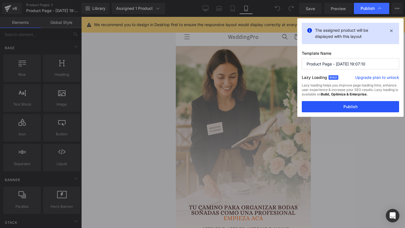
click at [314, 102] on button "Publish" at bounding box center [350, 106] width 97 height 11
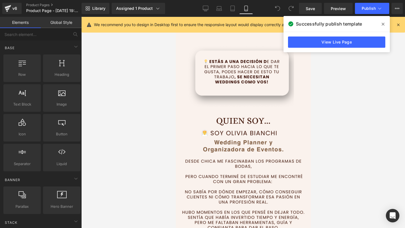
scroll to position [514, 0]
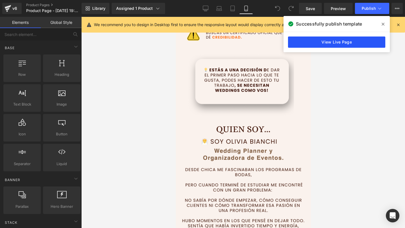
click at [338, 40] on link "View Live Page" at bounding box center [336, 42] width 97 height 11
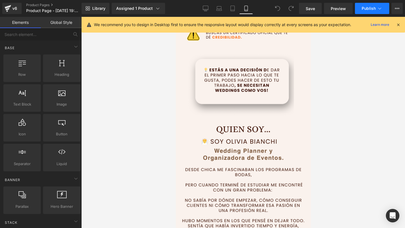
click at [366, 9] on span "Publish" at bounding box center [369, 8] width 14 height 4
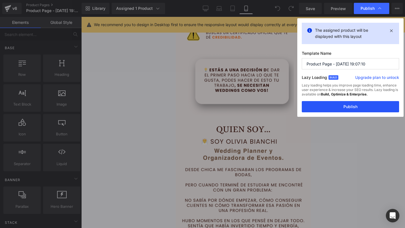
click at [324, 107] on button "Publish" at bounding box center [350, 106] width 97 height 11
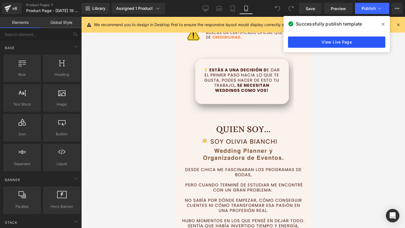
click at [313, 38] on link "View Live Page" at bounding box center [336, 42] width 97 height 11
